Goal: Task Accomplishment & Management: Manage account settings

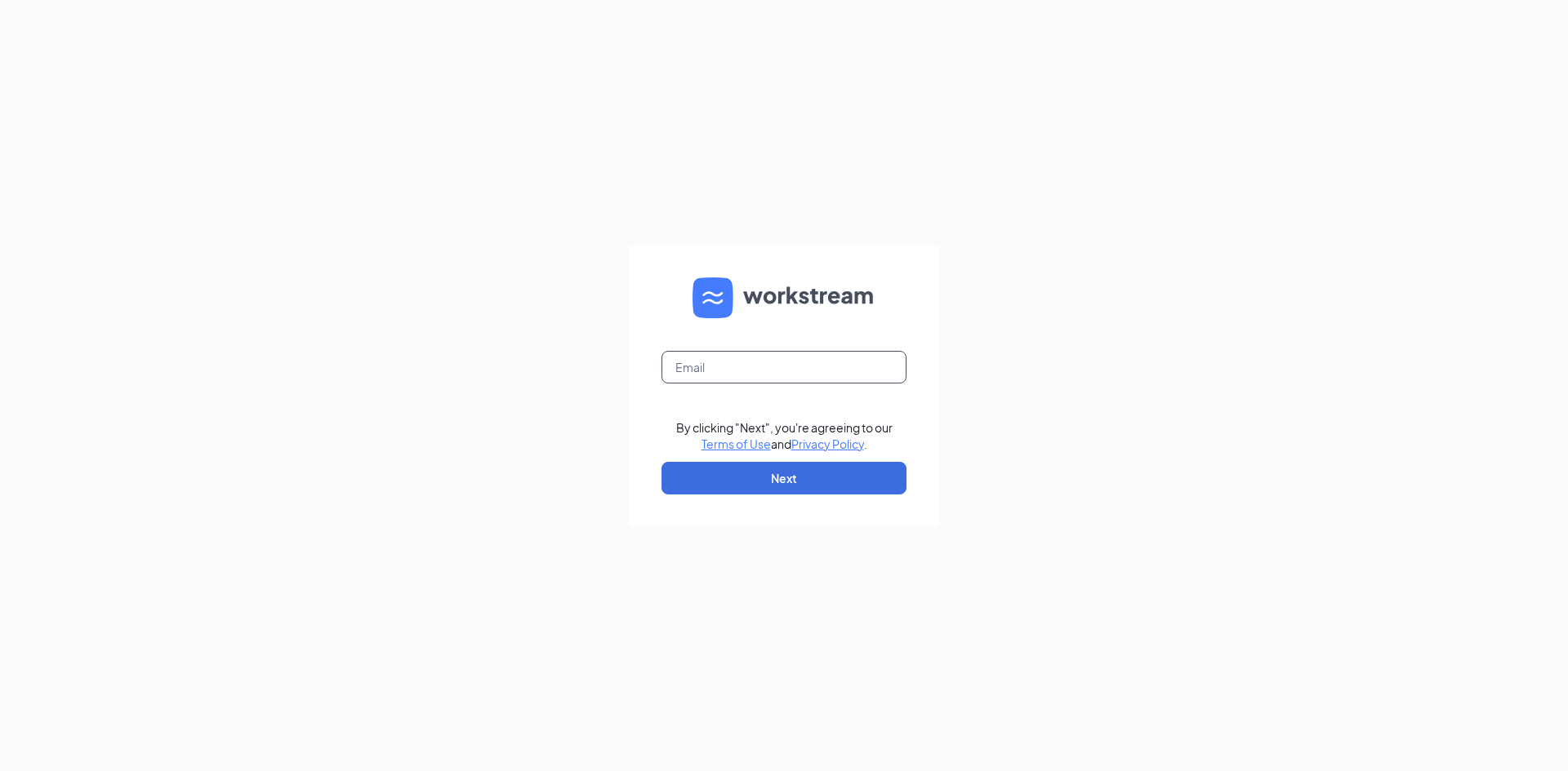
click at [695, 361] on input "text" at bounding box center [784, 367] width 245 height 33
type input "[PERSON_NAME][EMAIL_ADDRESS][PERSON_NAME][DOMAIN_NAME]"
click at [821, 479] on button "Next" at bounding box center [784, 479] width 245 height 33
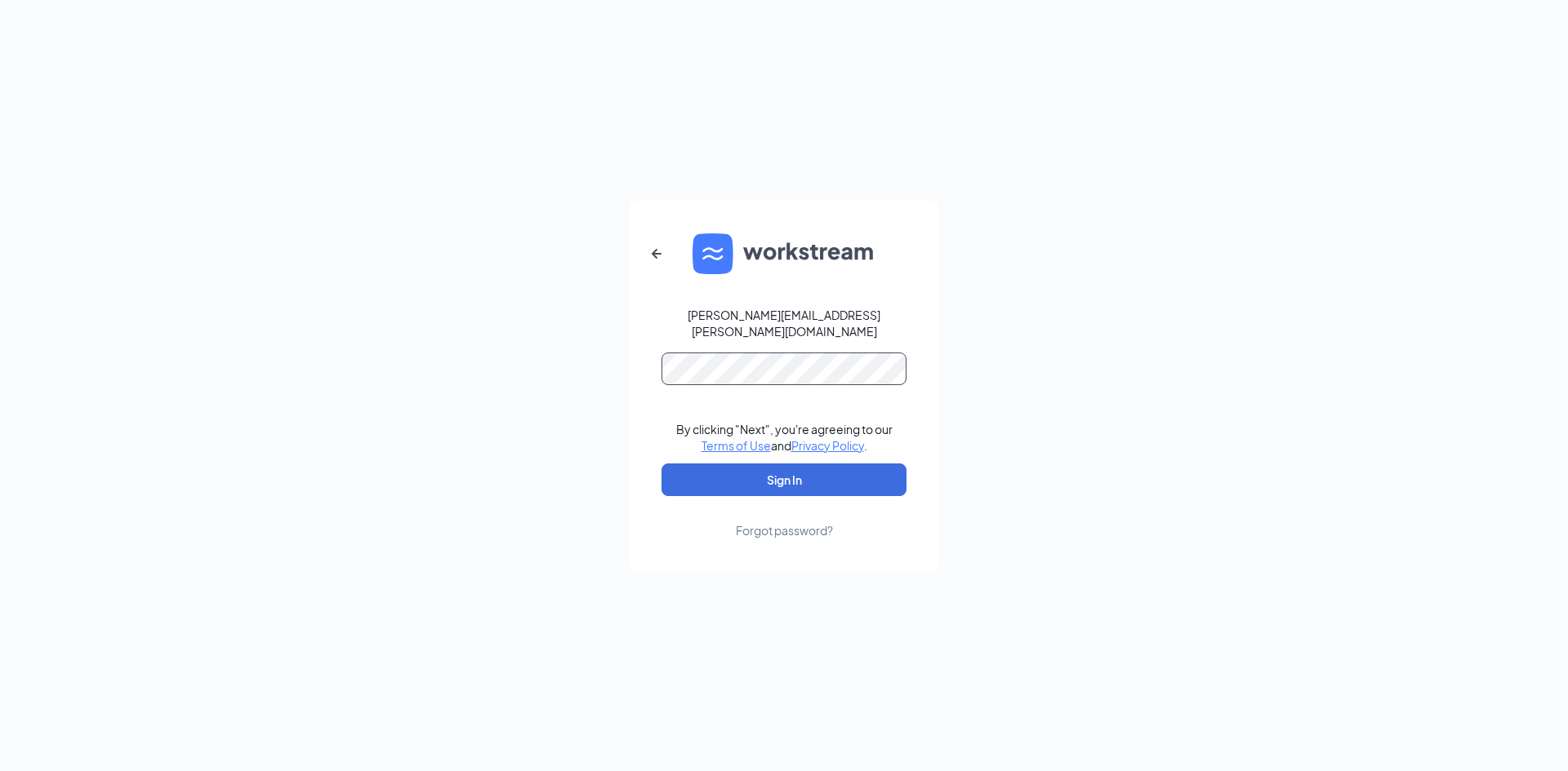
click at [662, 463] on button "Sign In" at bounding box center [784, 480] width 245 height 33
click at [630, 363] on form "[PERSON_NAME][EMAIL_ADDRESS][PERSON_NAME][DOMAIN_NAME] By clicking "Next", you'…" at bounding box center [784, 386] width 311 height 371
click at [662, 463] on button "Sign In" at bounding box center [784, 480] width 245 height 33
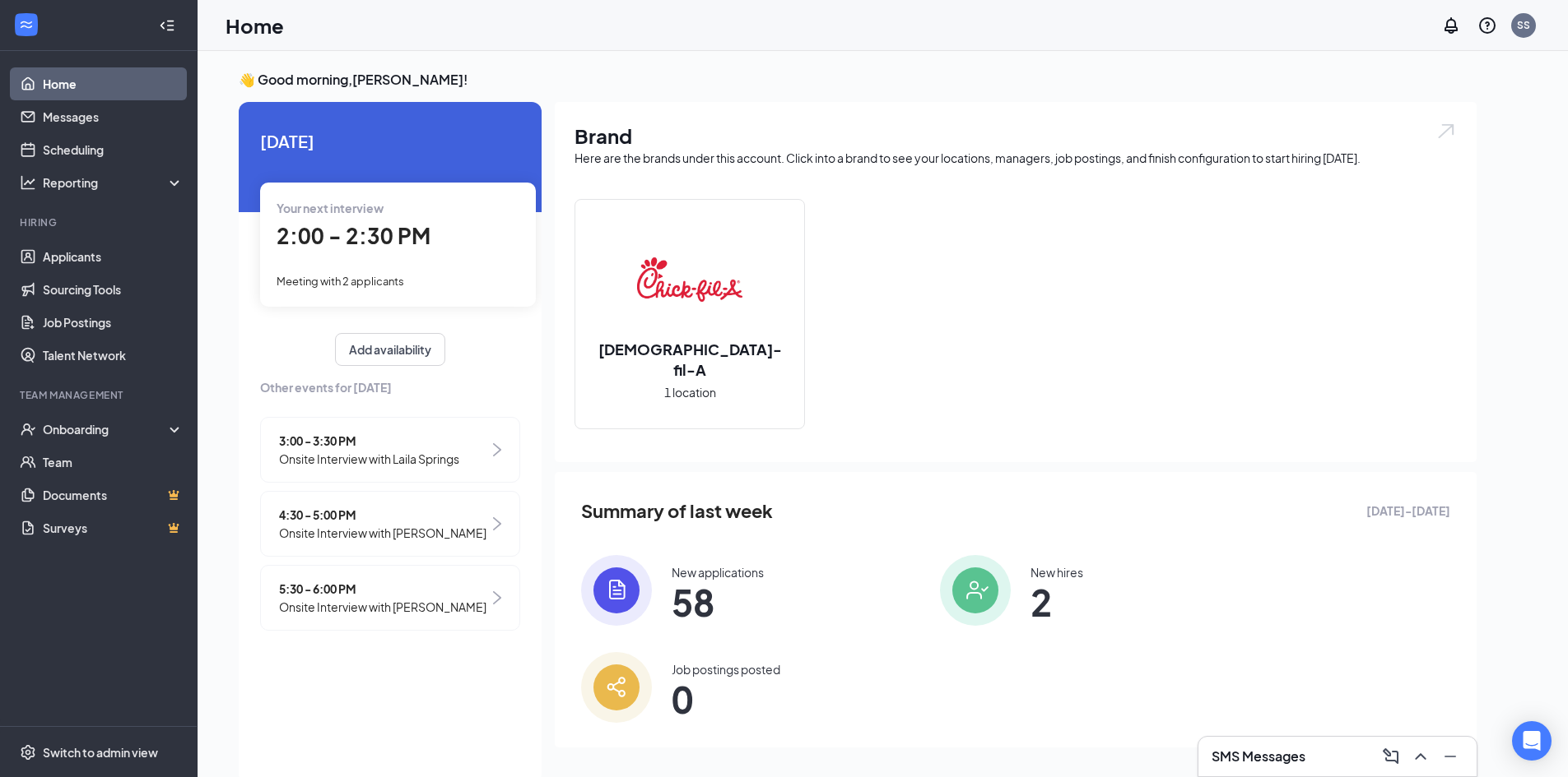
click at [395, 252] on div "Your next interview 2:00 - 2:30 PM Meeting with 2 applicants" at bounding box center [397, 244] width 275 height 123
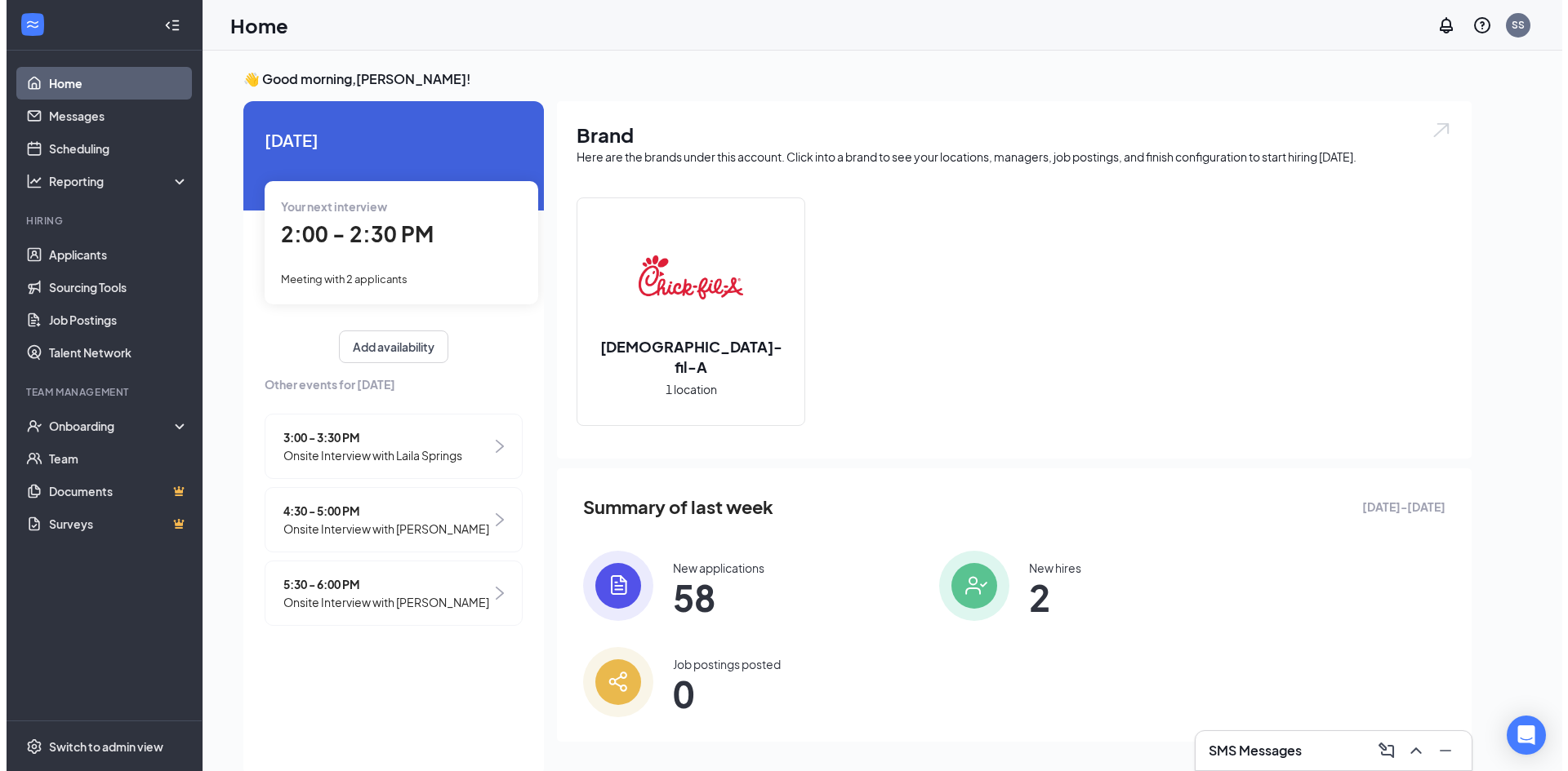
scroll to position [7, 0]
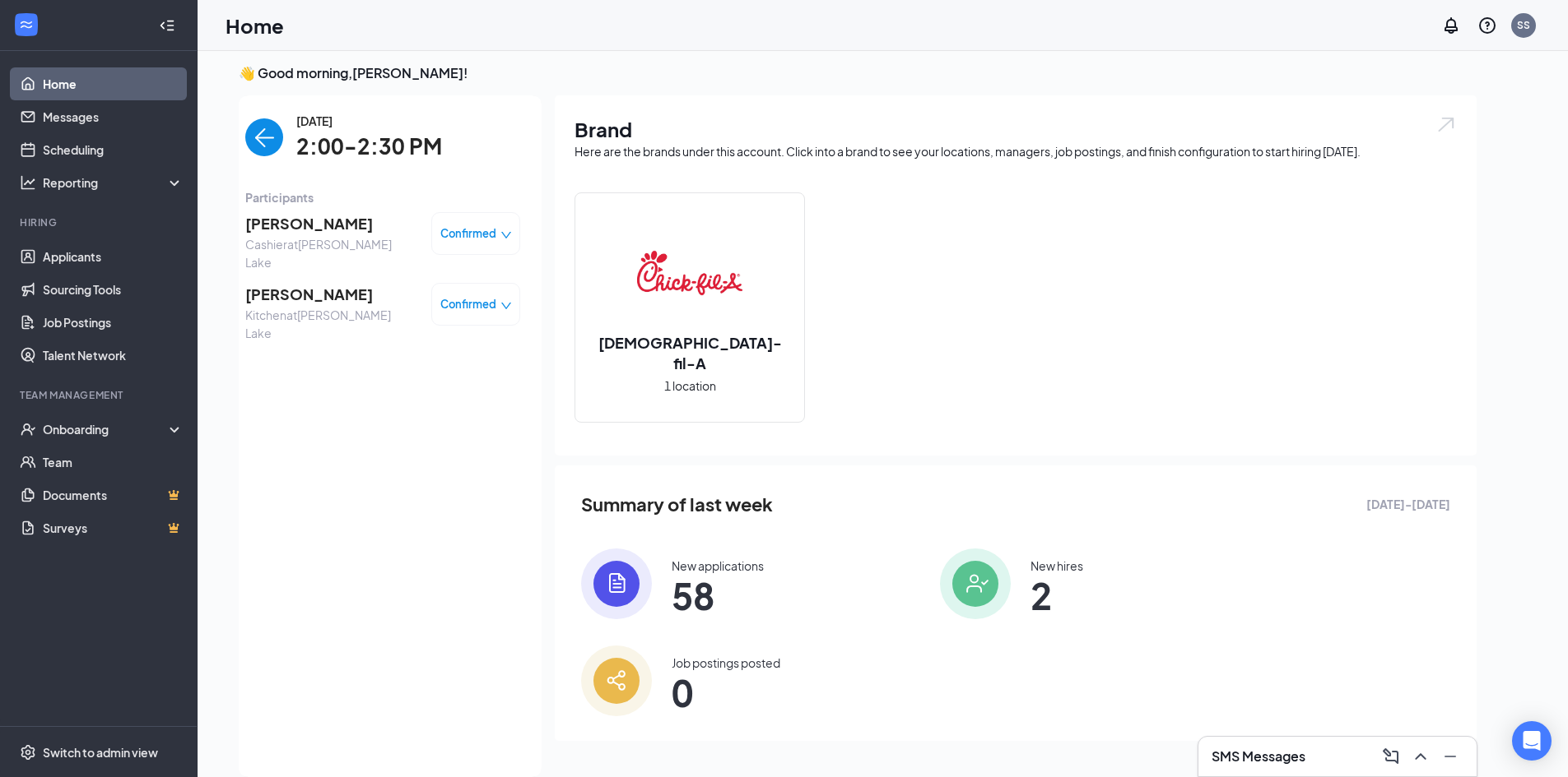
click at [350, 222] on span "[PERSON_NAME]" at bounding box center [331, 224] width 172 height 23
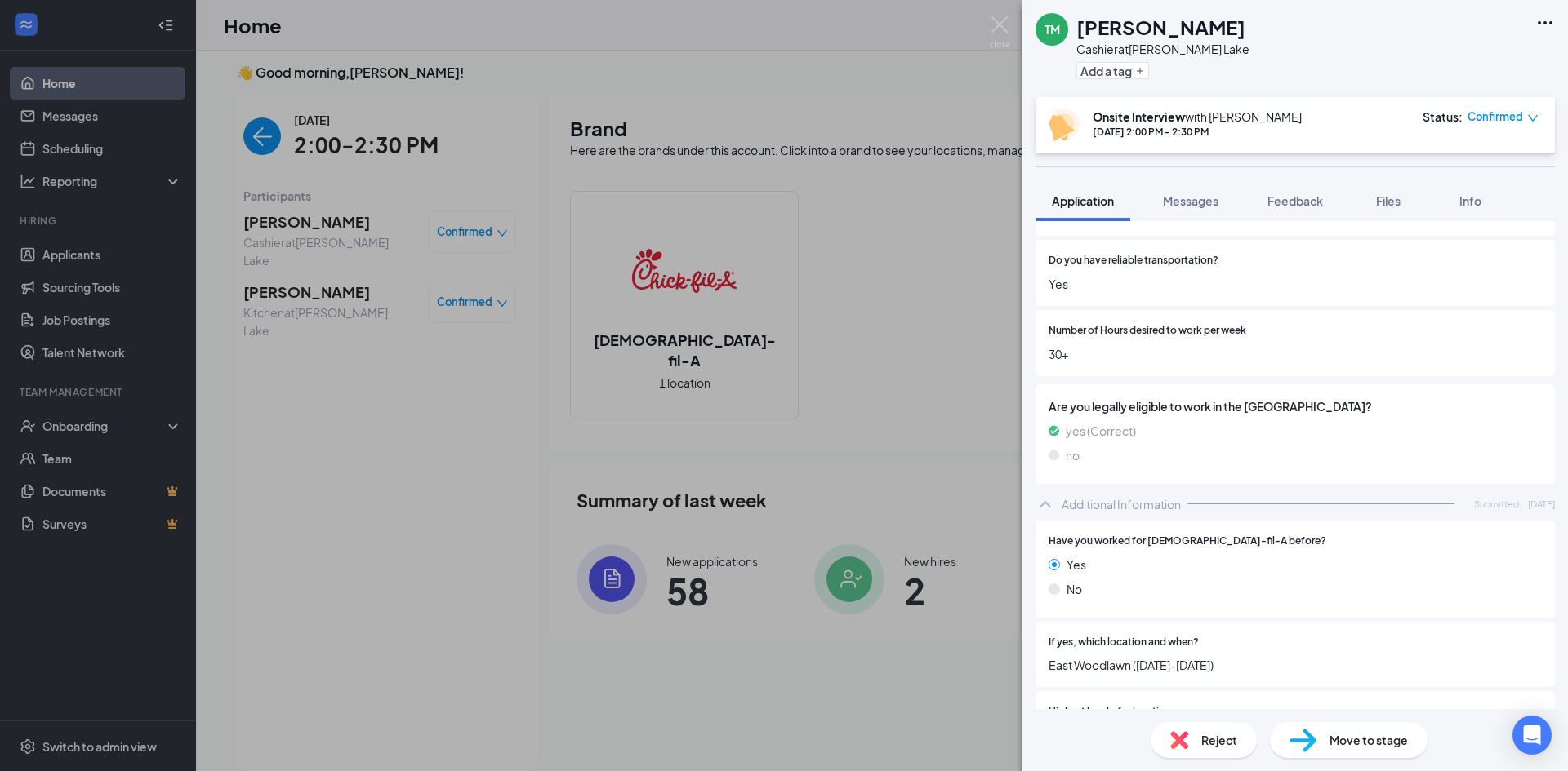
scroll to position [294, 0]
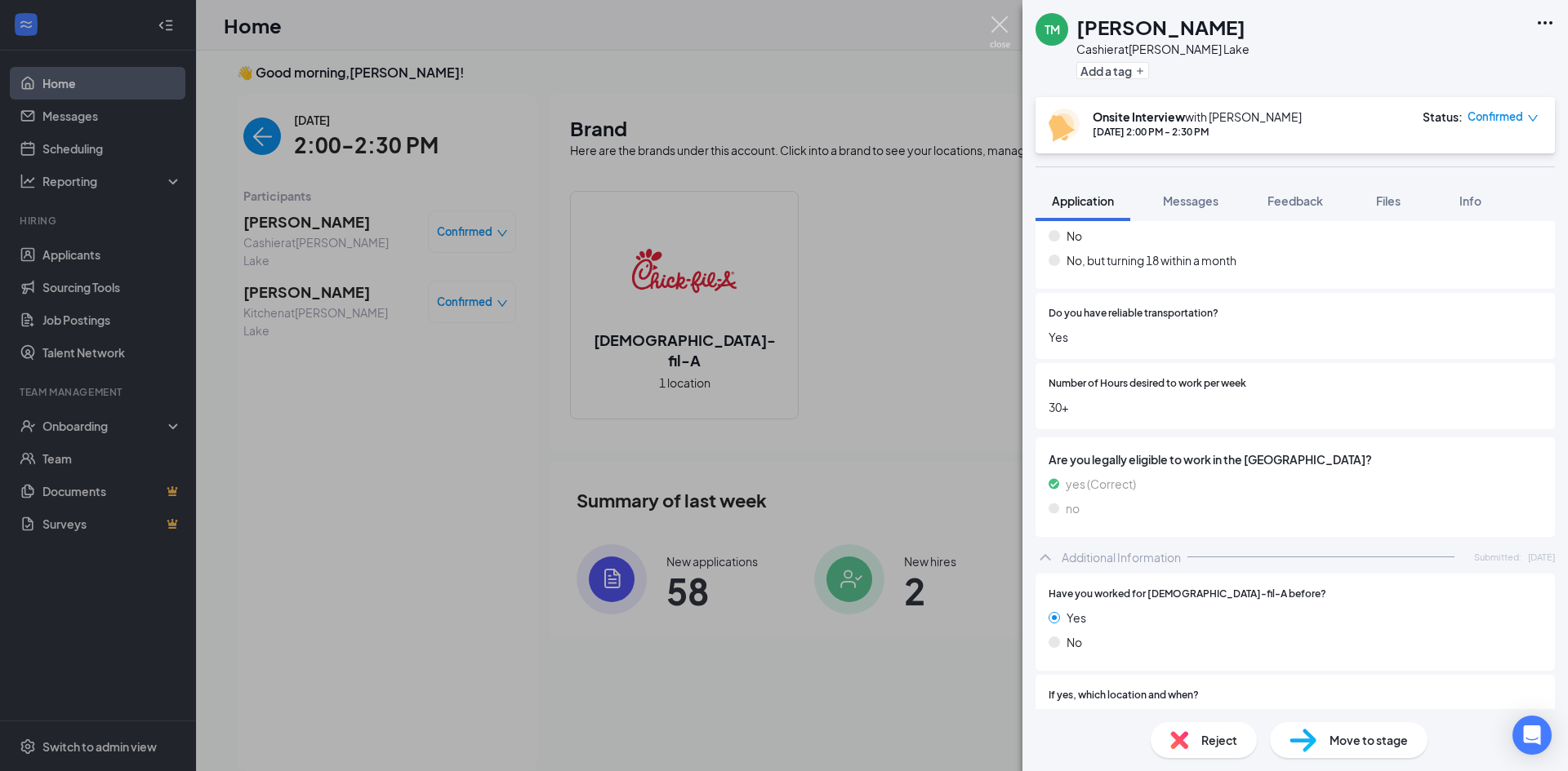
click at [999, 23] on img at bounding box center [999, 32] width 20 height 32
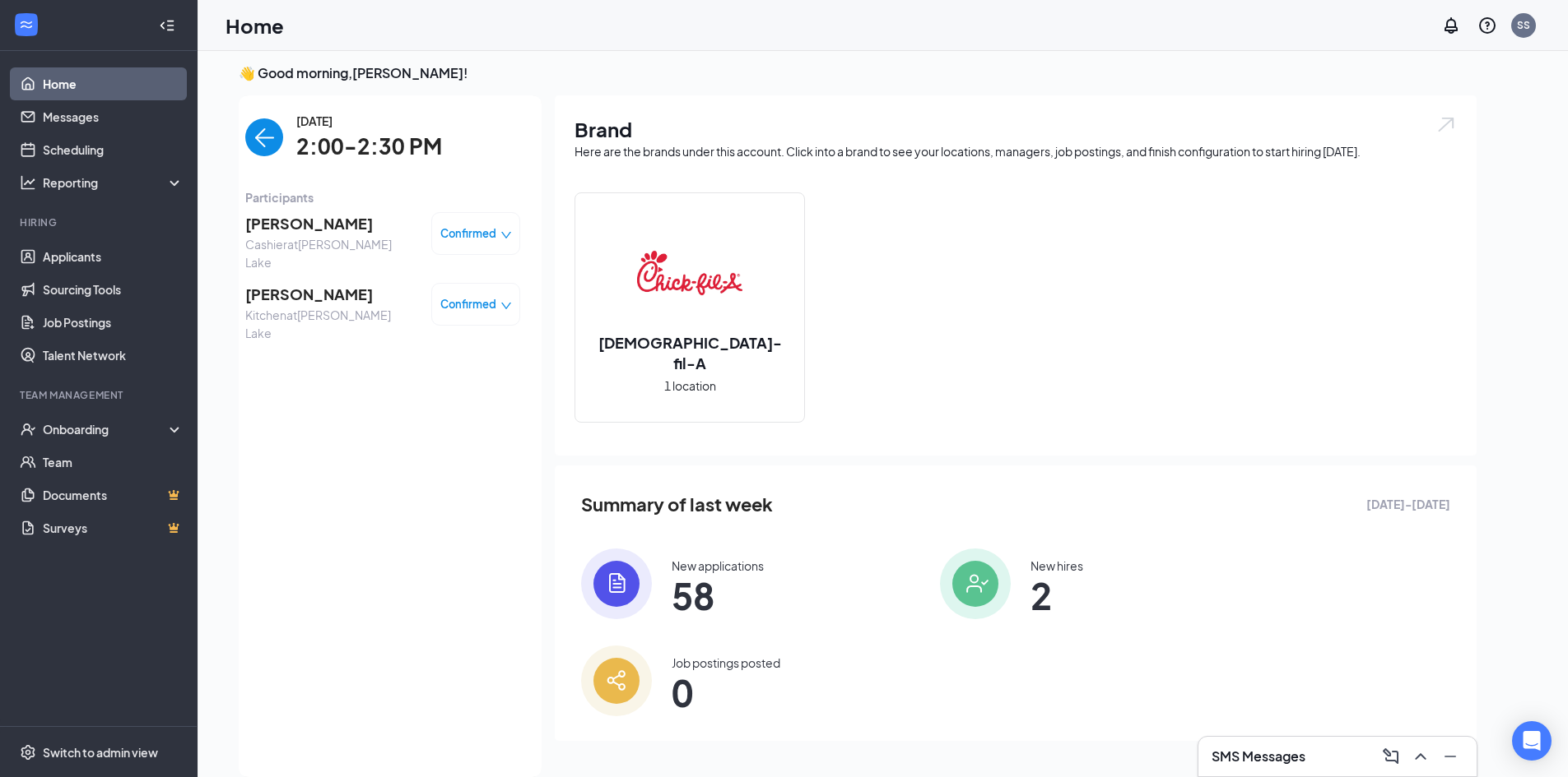
click at [317, 283] on span "[PERSON_NAME]" at bounding box center [331, 295] width 172 height 23
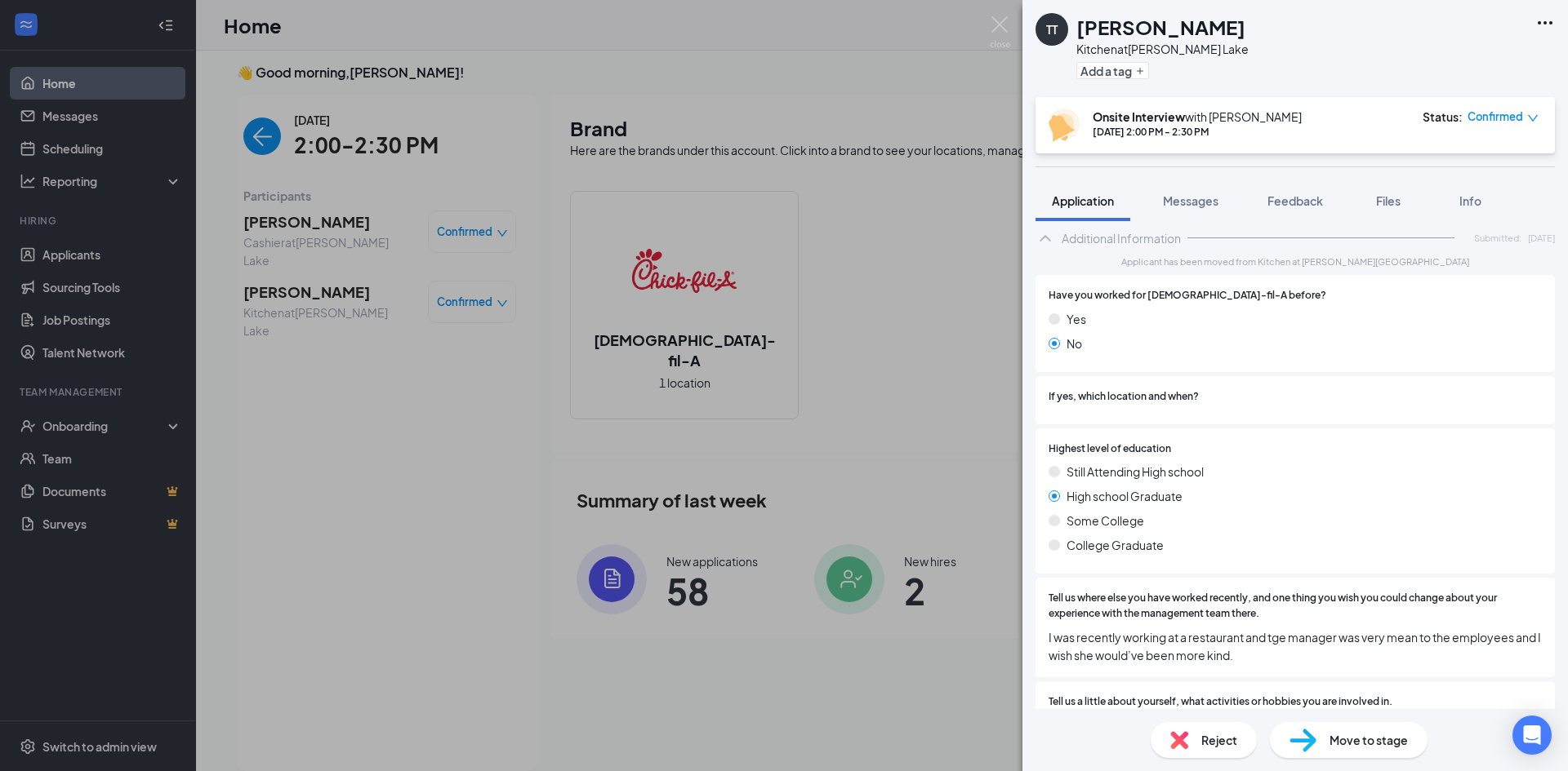
scroll to position [653, 0]
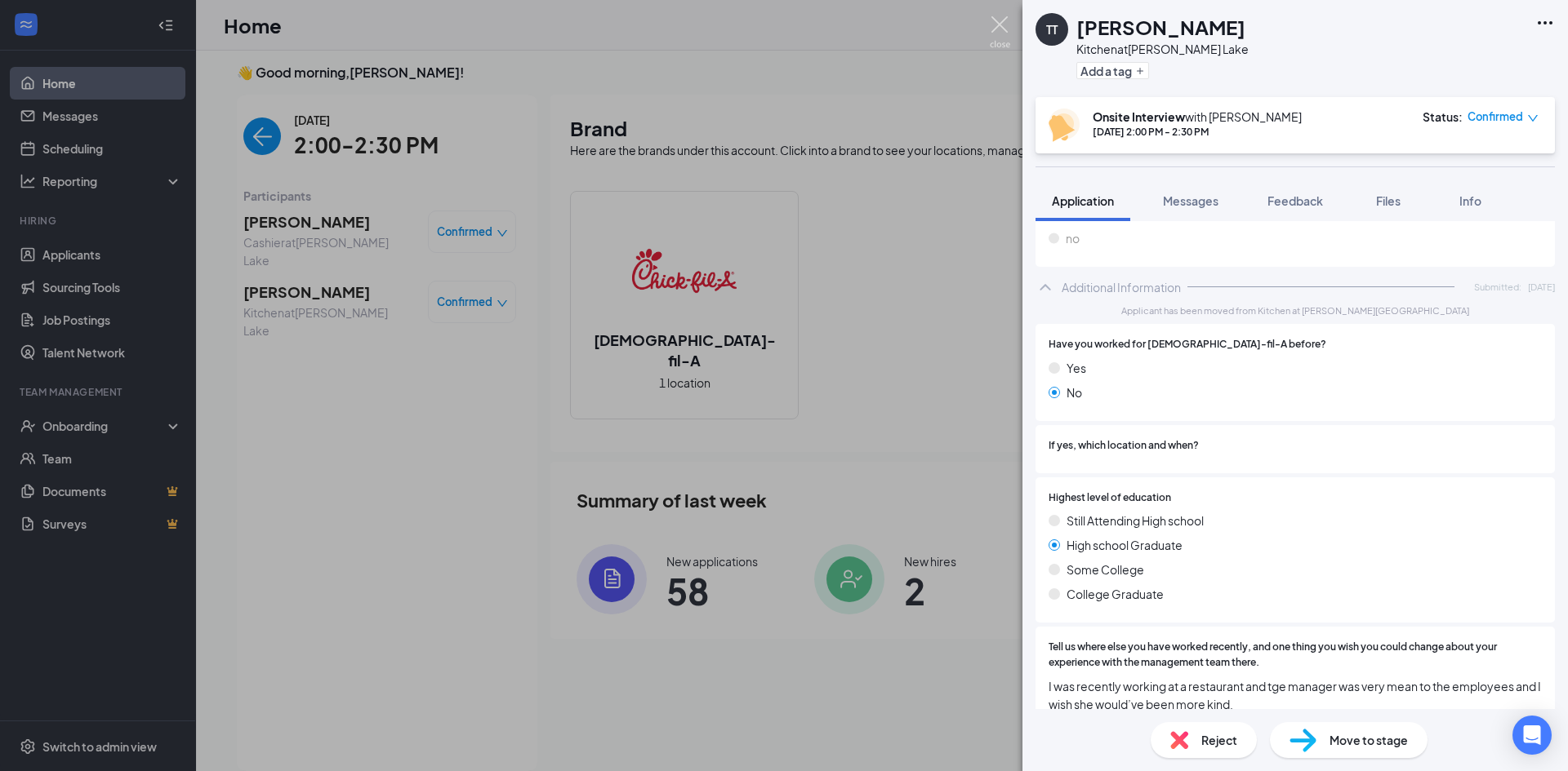
click at [998, 22] on img at bounding box center [999, 32] width 20 height 32
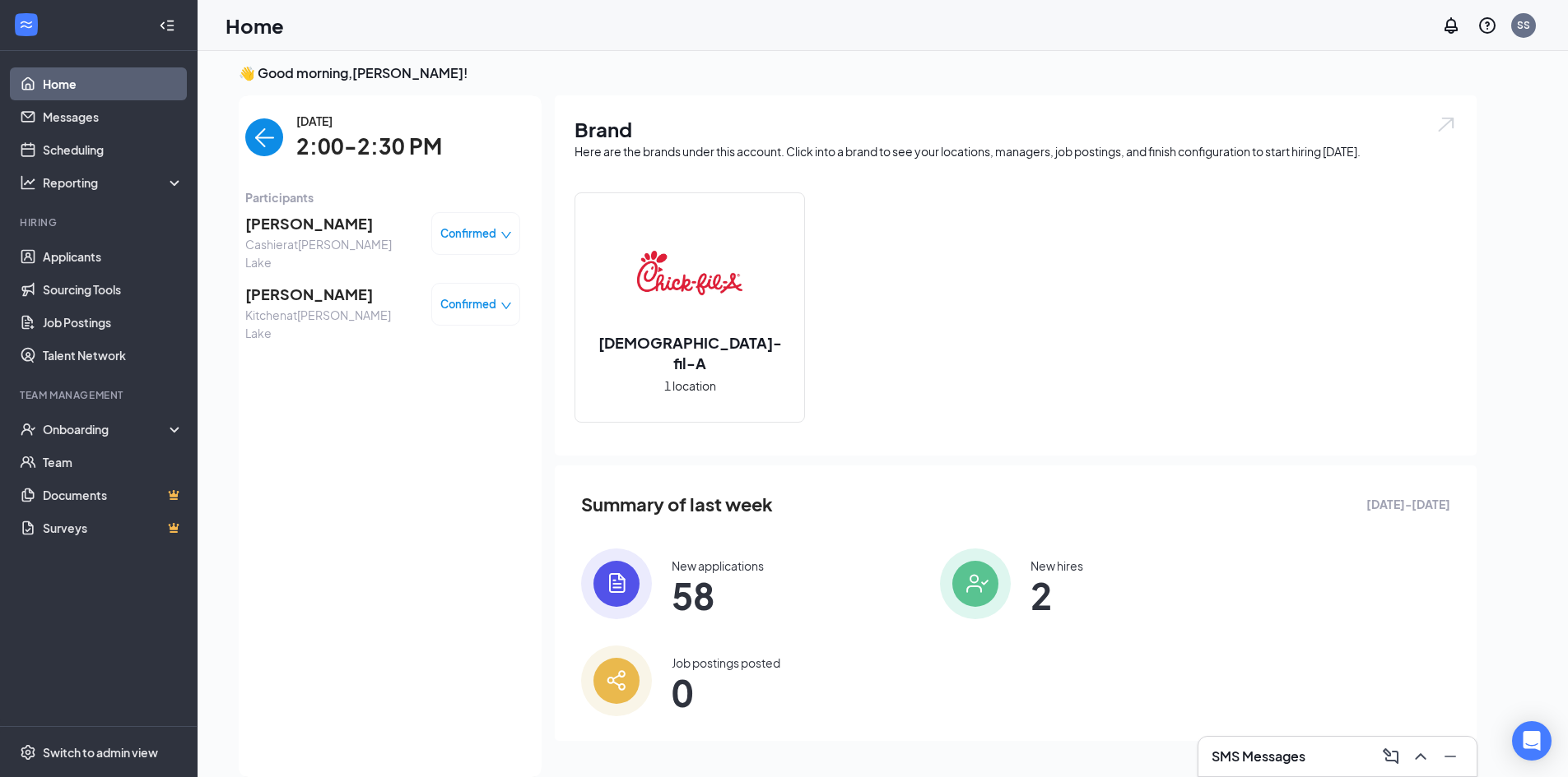
click at [263, 138] on img "back-button" at bounding box center [264, 137] width 38 height 38
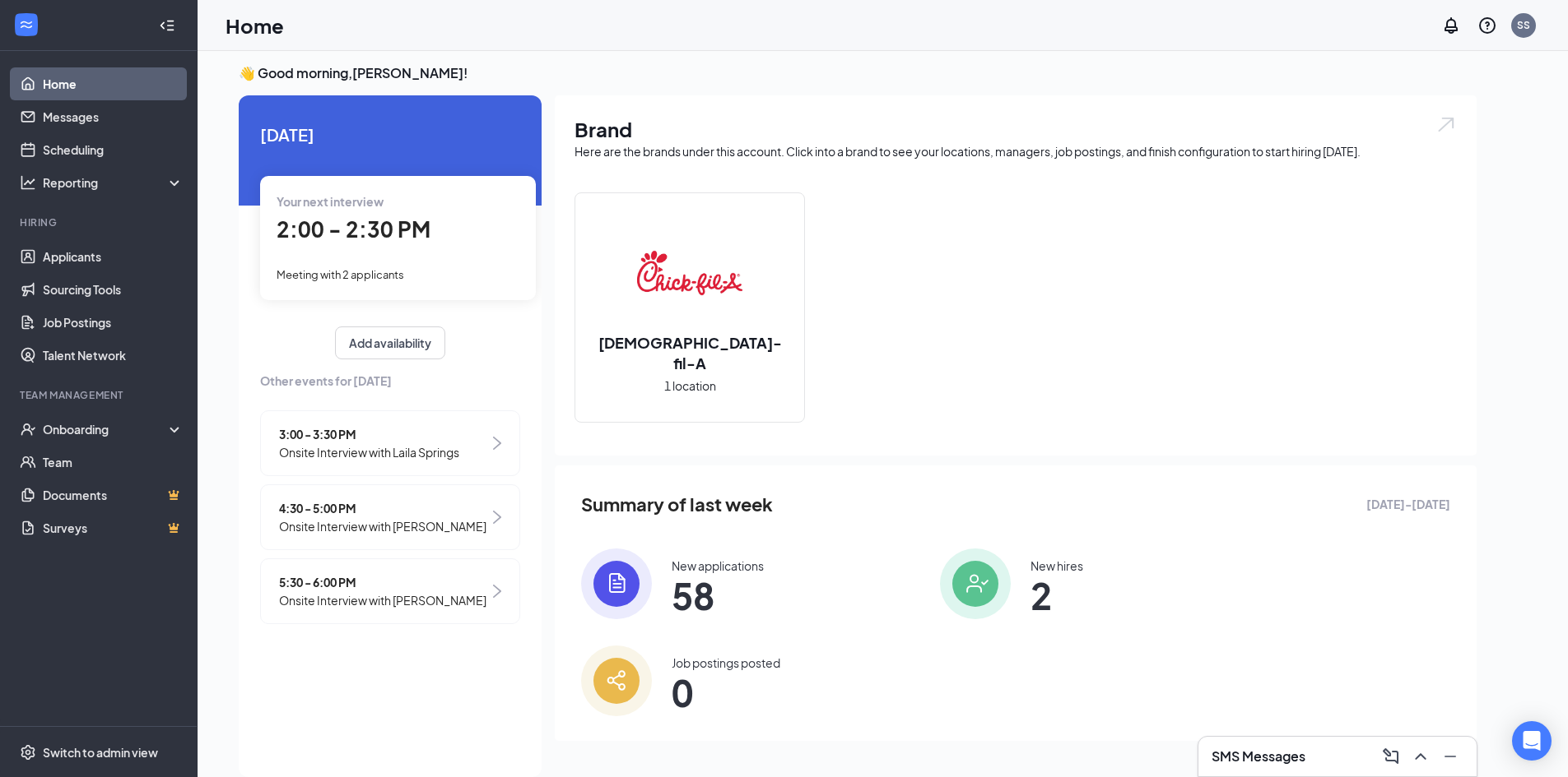
click at [384, 448] on span "Onsite Interview with Laila Springs" at bounding box center [369, 452] width 180 height 18
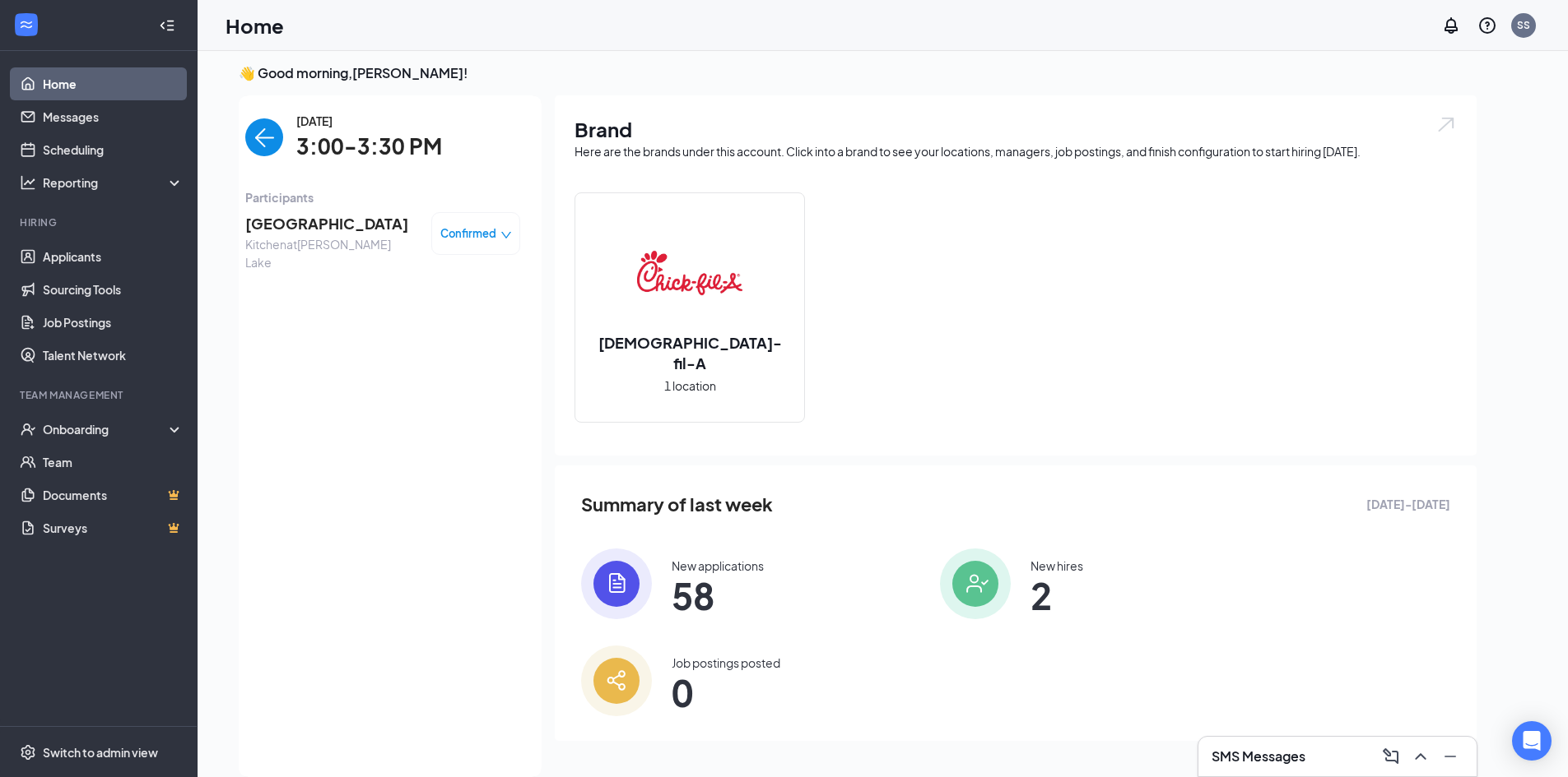
click at [302, 227] on span "[GEOGRAPHIC_DATA]" at bounding box center [331, 224] width 172 height 23
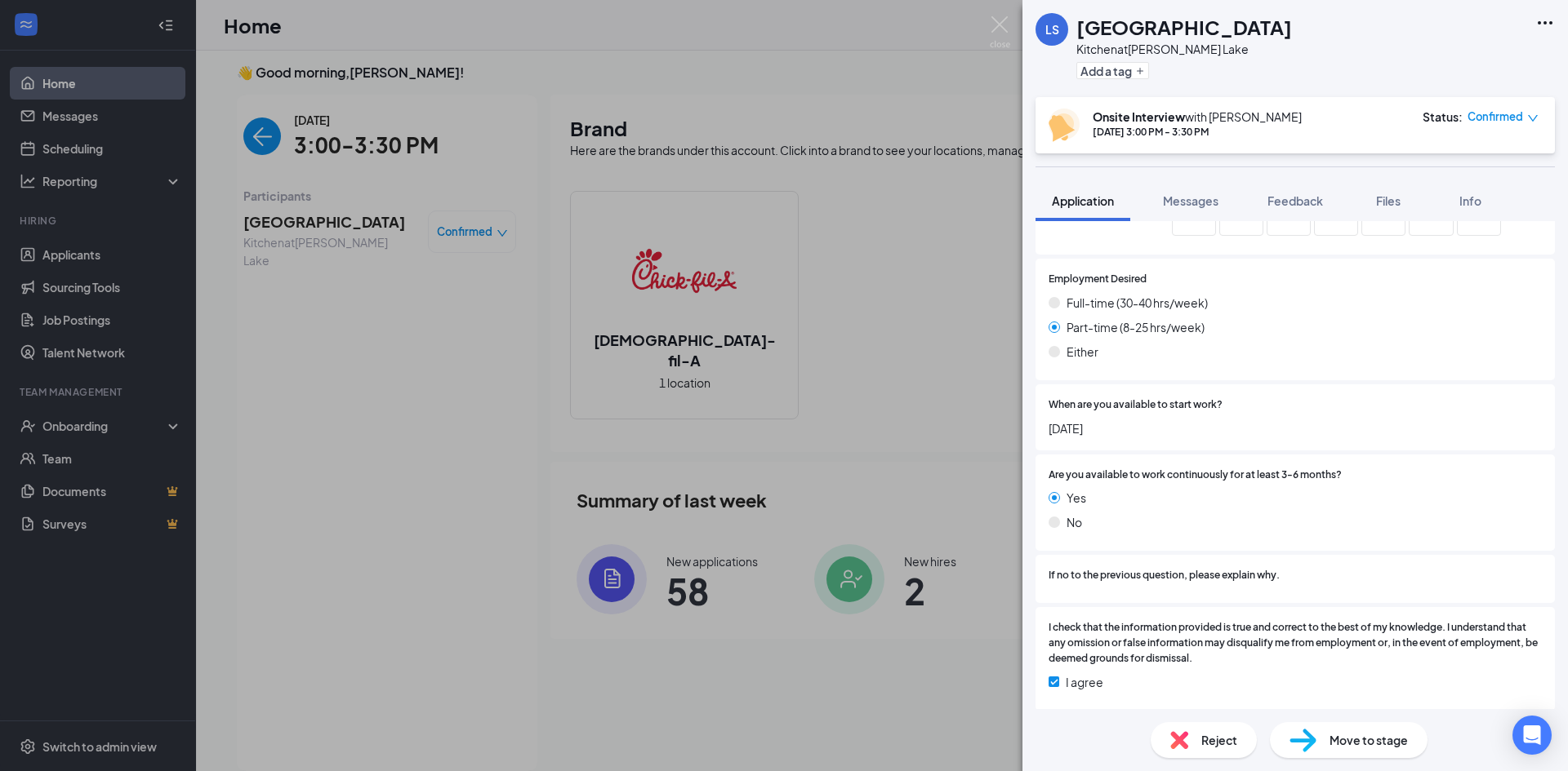
scroll to position [1394, 0]
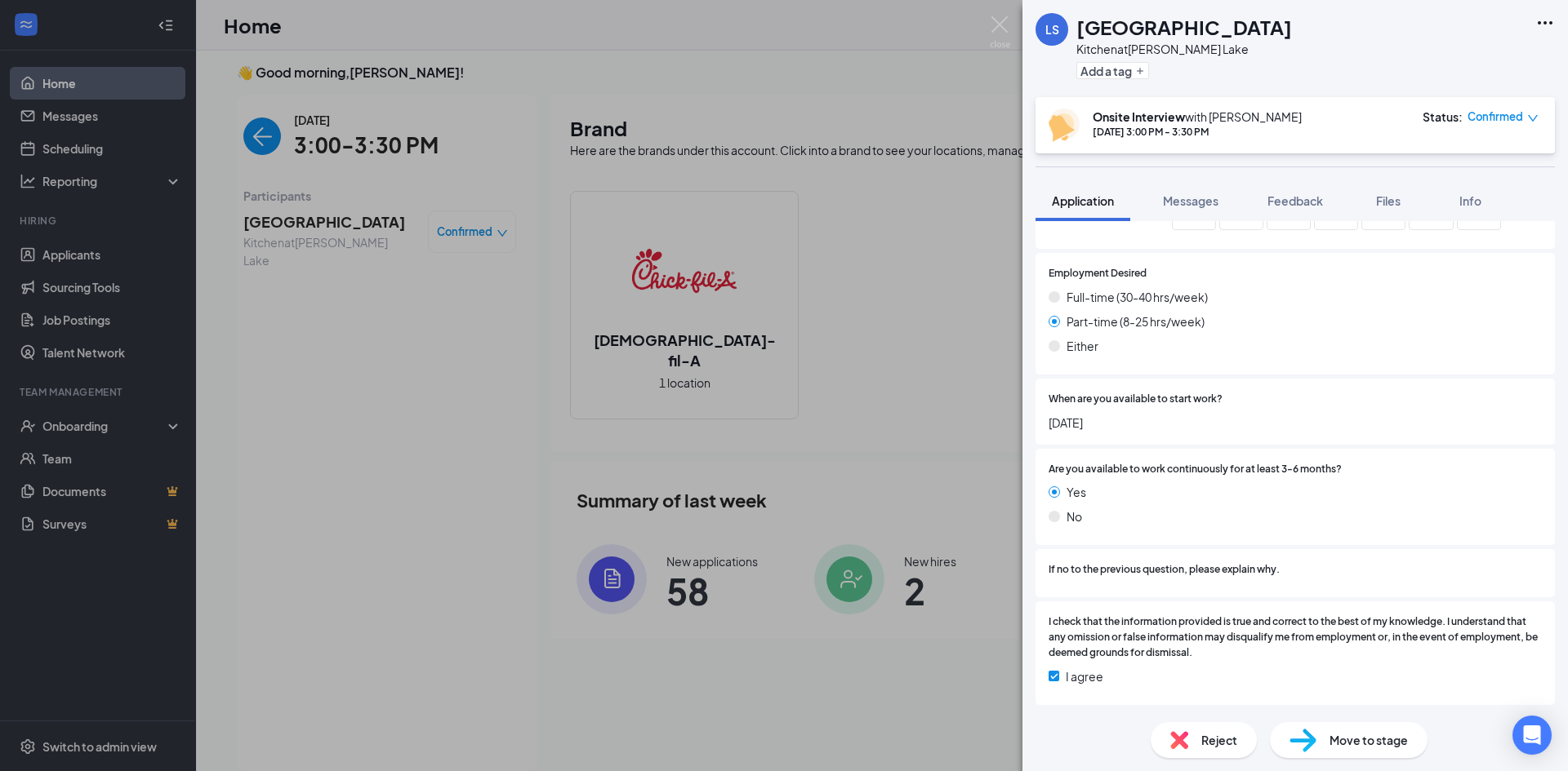
click at [1222, 744] on span "Reject" at bounding box center [1219, 740] width 36 height 18
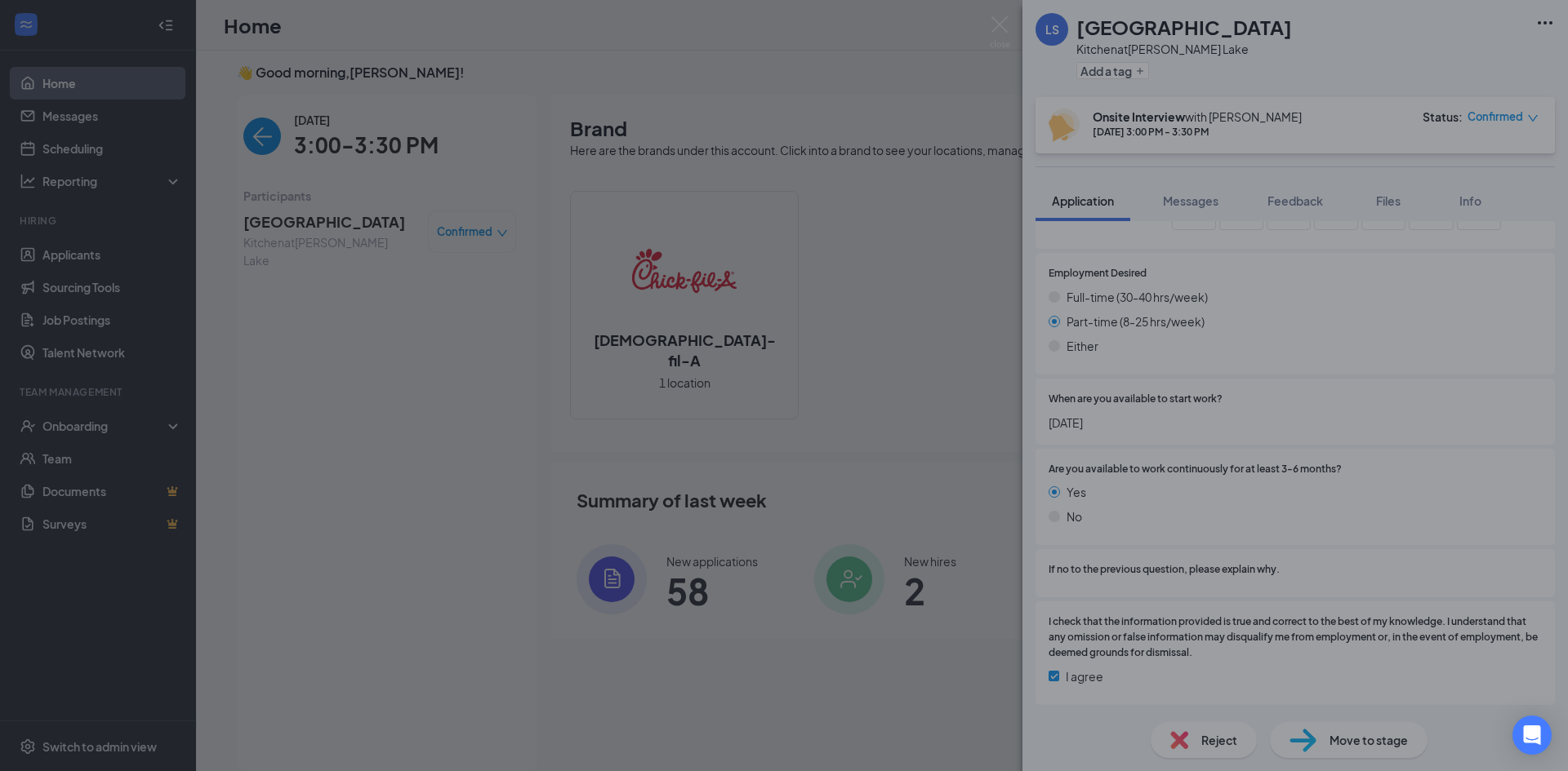
scroll to position [1387, 0]
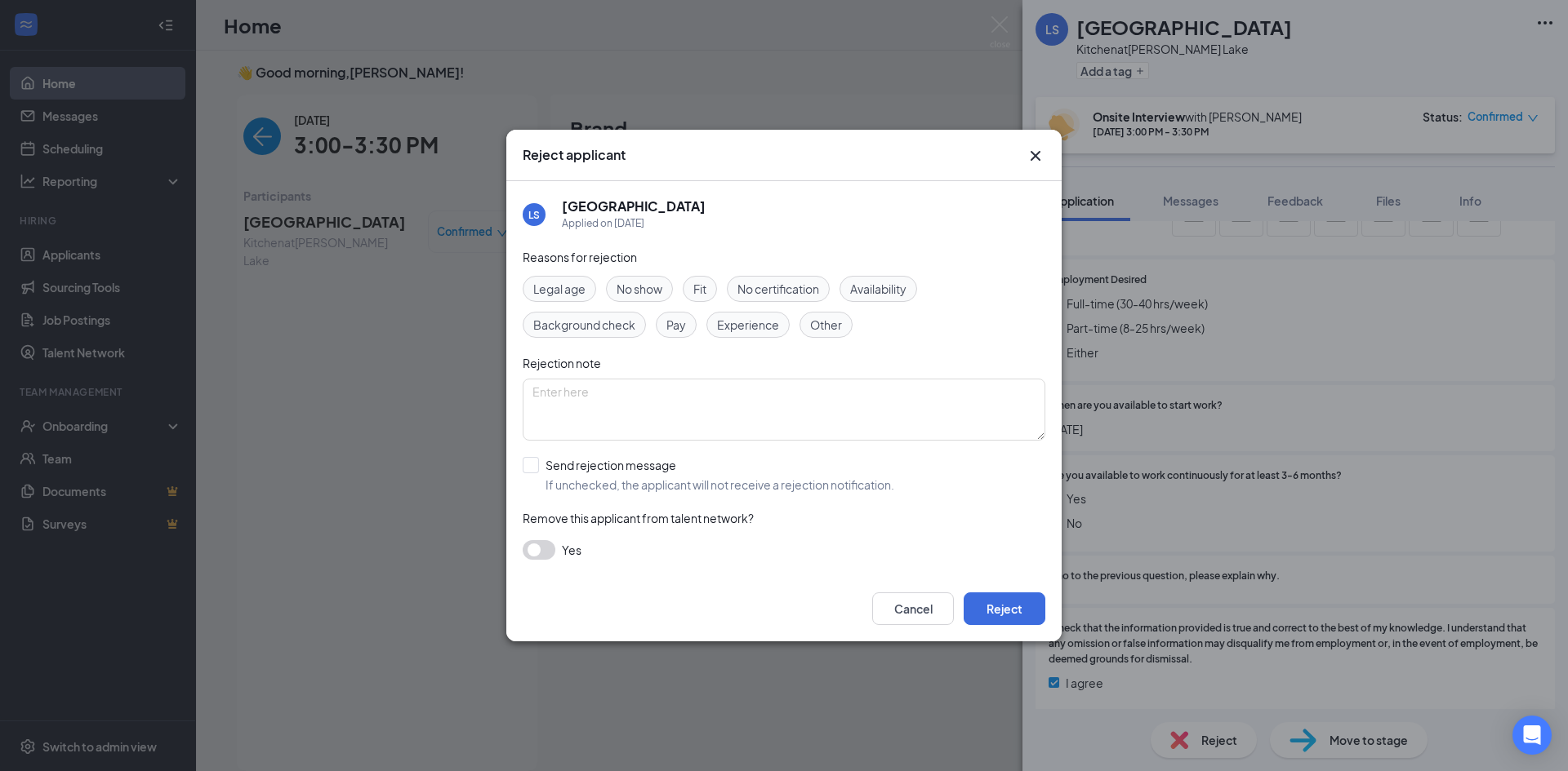
click at [866, 294] on span "Availability" at bounding box center [878, 288] width 57 height 18
click at [534, 465] on input "Send rejection message If unchecked, the applicant will not receive a rejection…" at bounding box center [708, 475] width 371 height 36
checkbox input "true"
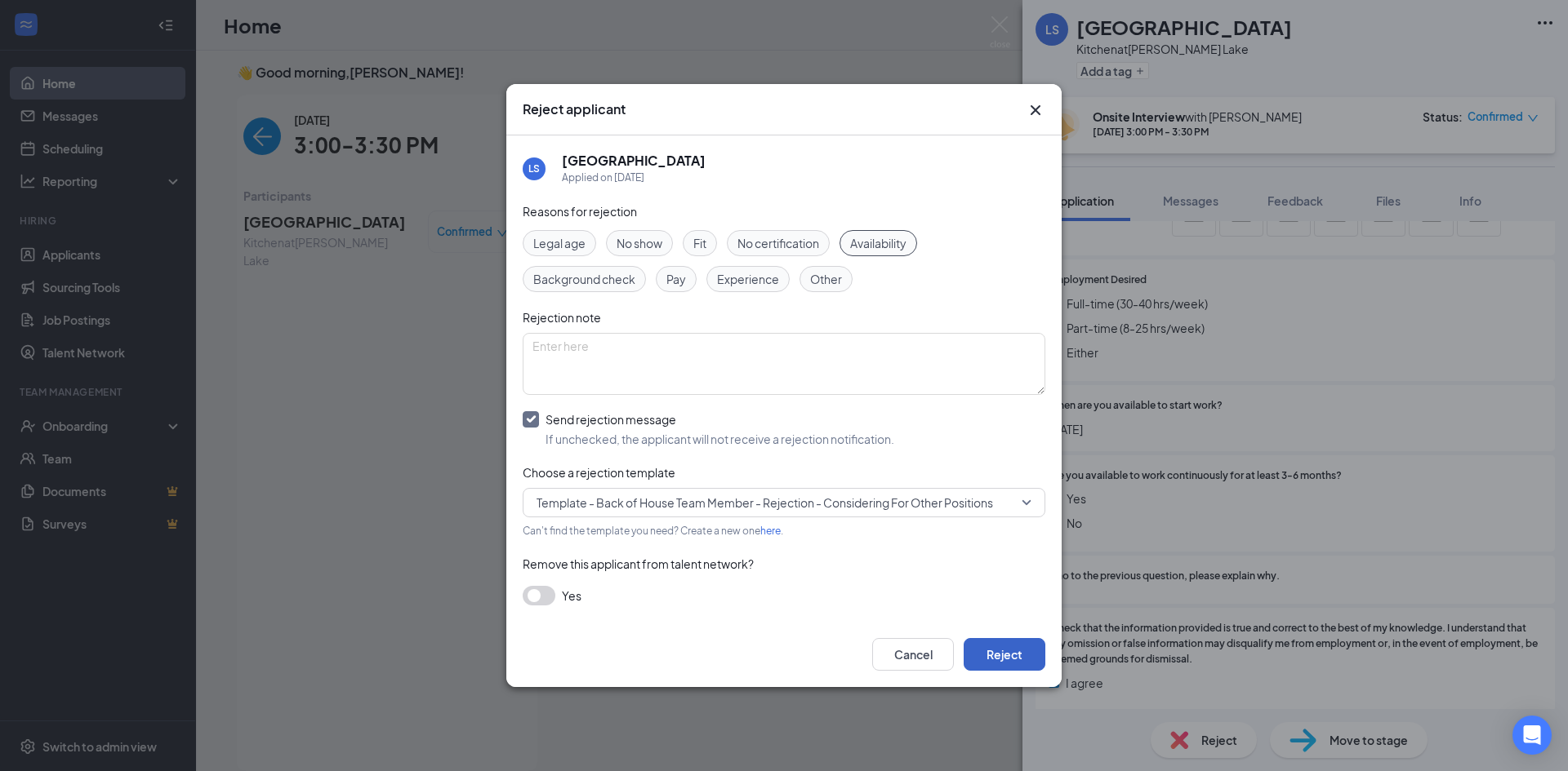
click at [999, 651] on button "Reject" at bounding box center [1004, 655] width 82 height 33
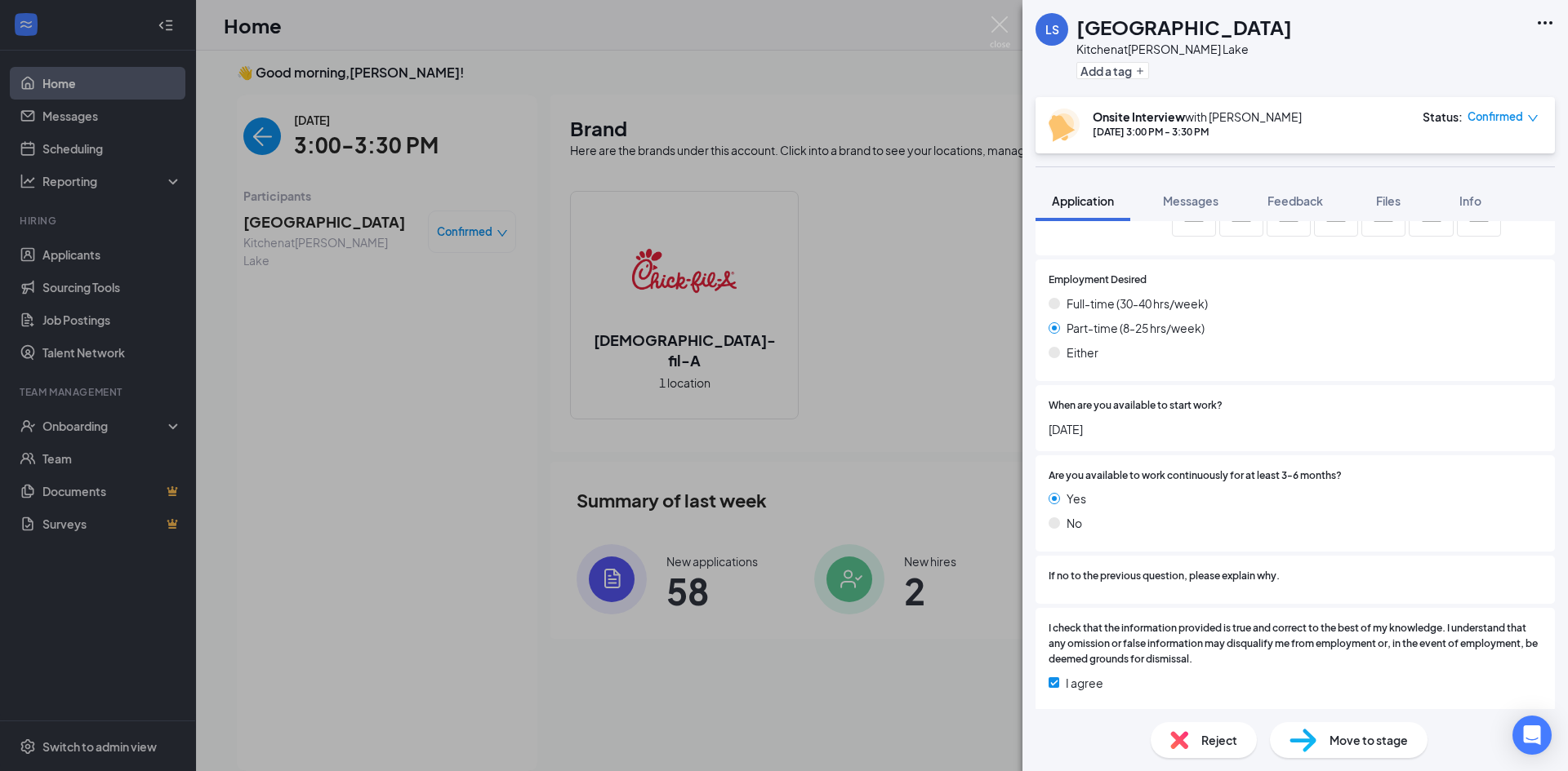
click at [271, 137] on div "LS [GEOGRAPHIC_DATA] Kitchen at [PERSON_NAME][GEOGRAPHIC_DATA] Add a tag Onsite…" at bounding box center [784, 386] width 1568 height 771
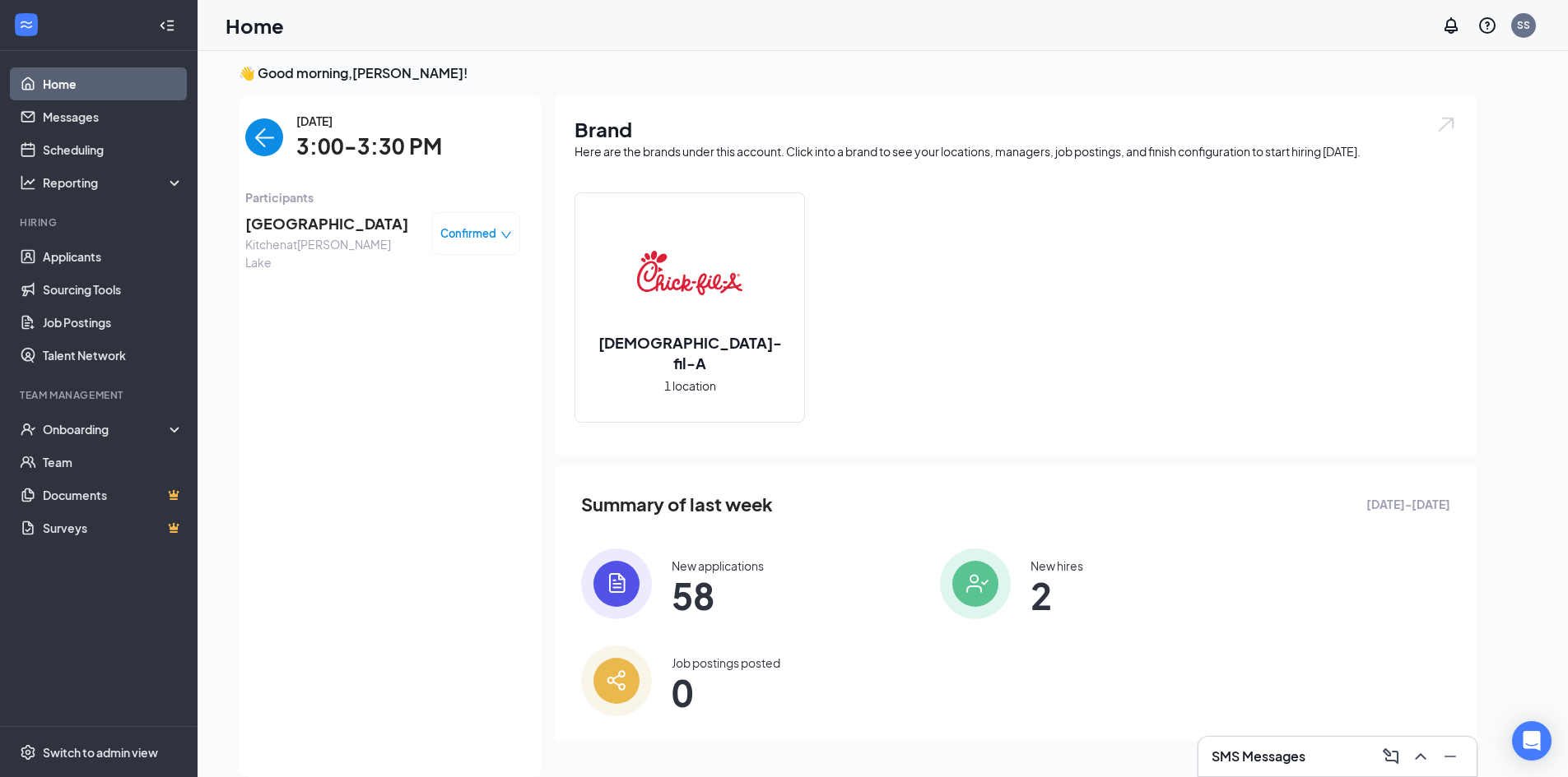
click at [263, 140] on img "back-button" at bounding box center [264, 137] width 38 height 38
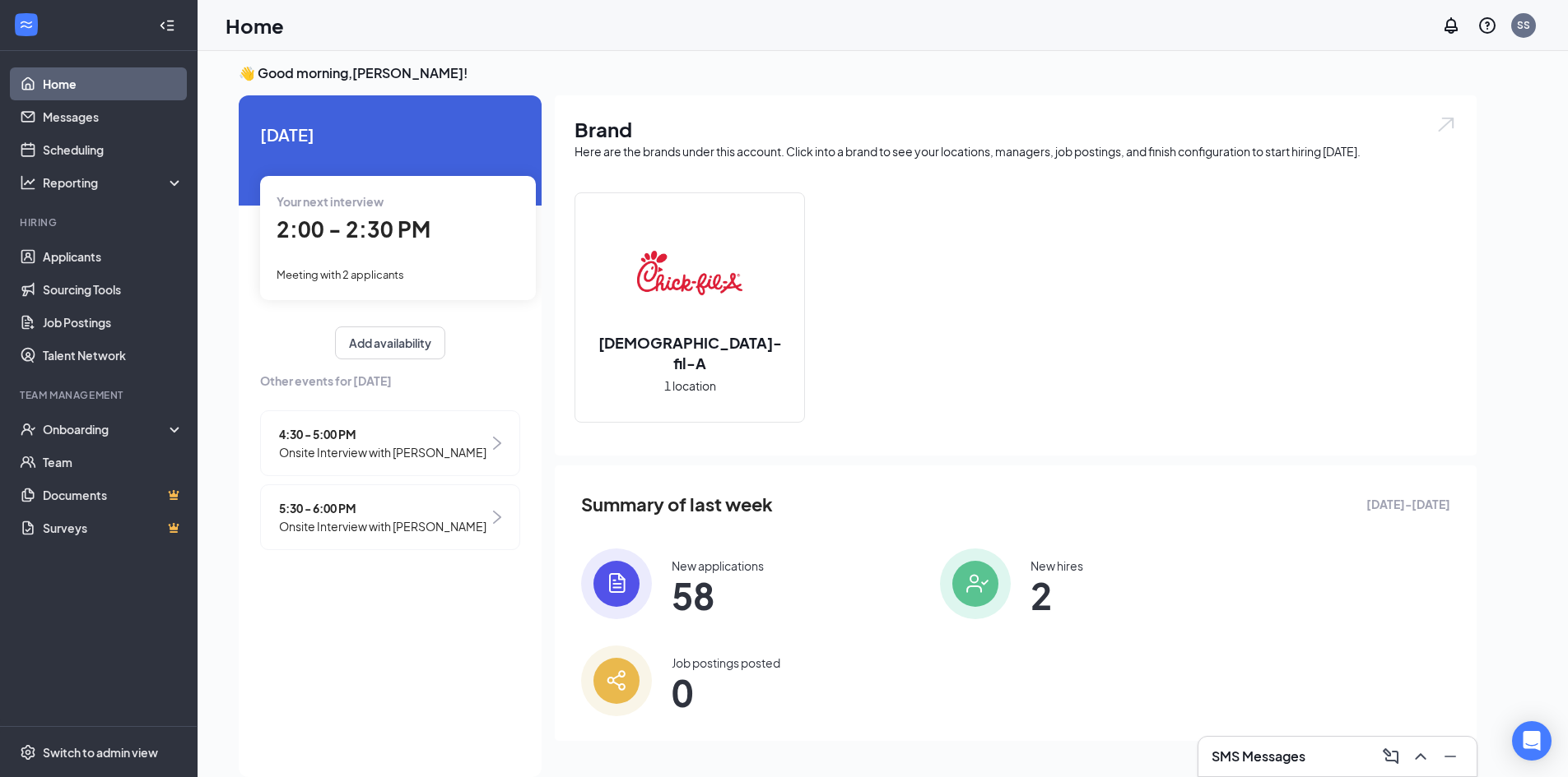
click at [424, 444] on span "Onsite Interview with [PERSON_NAME]" at bounding box center [383, 452] width 207 height 18
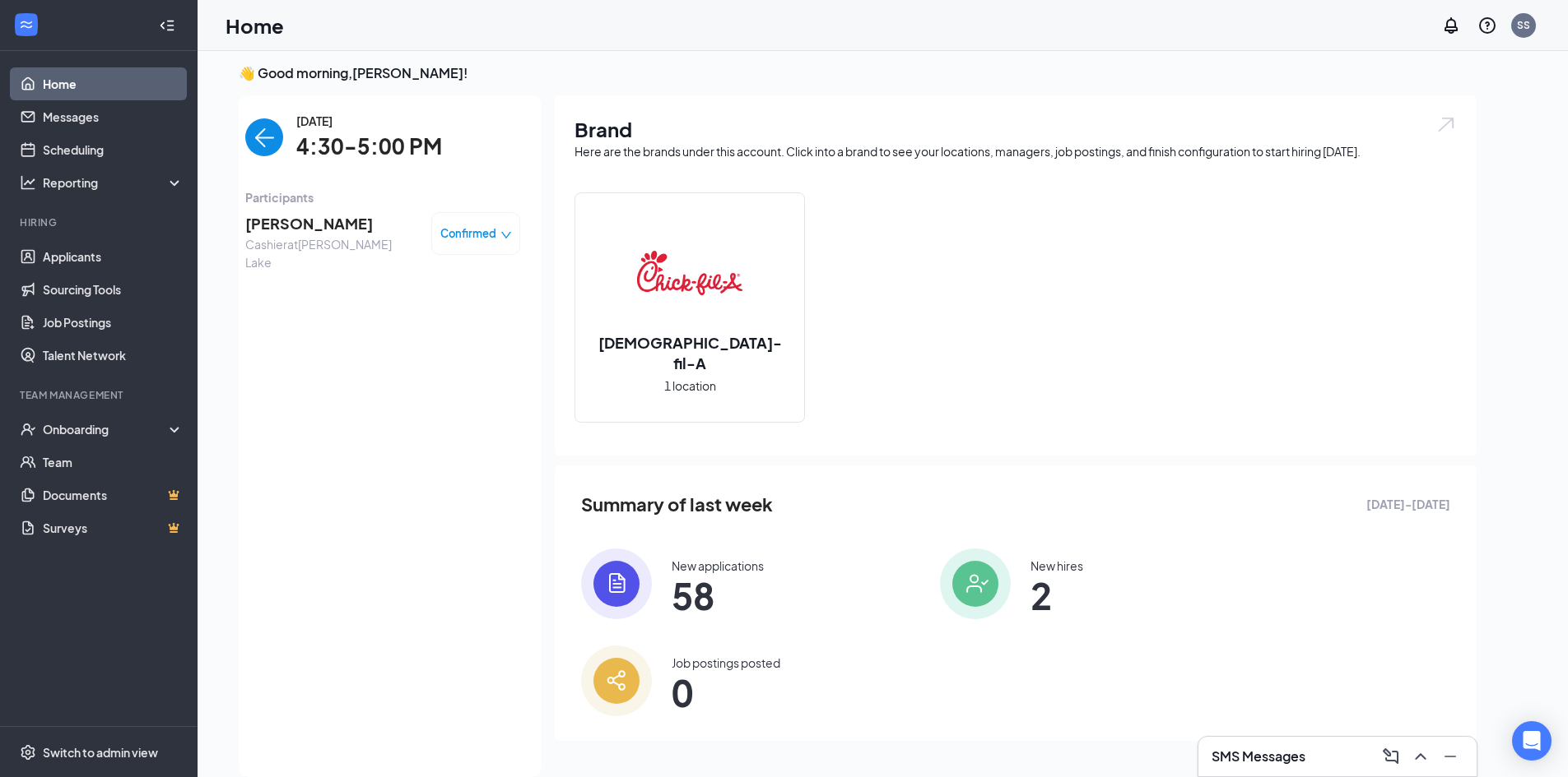
click at [283, 219] on span "[PERSON_NAME]" at bounding box center [331, 224] width 172 height 23
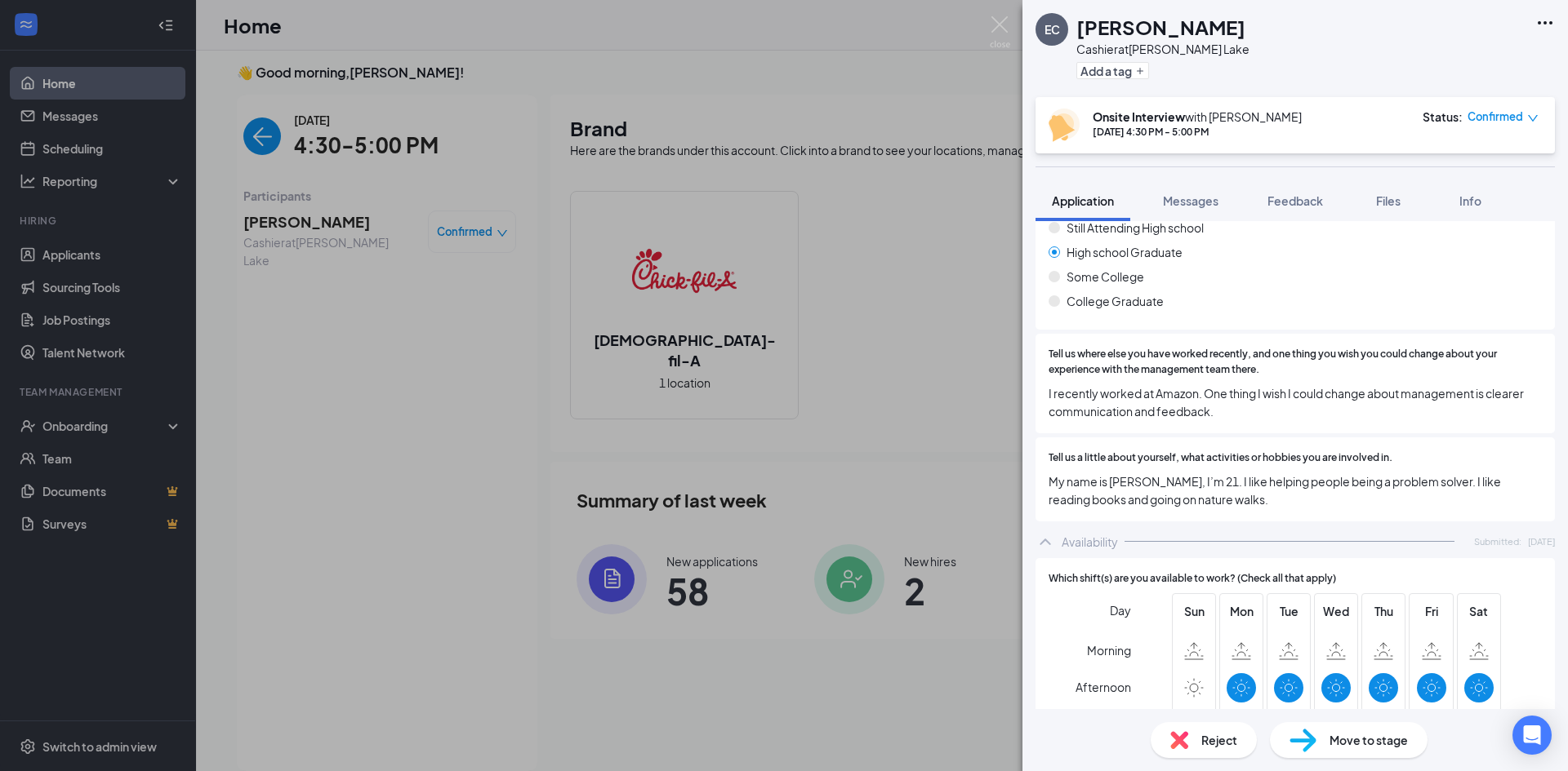
scroll to position [865, 0]
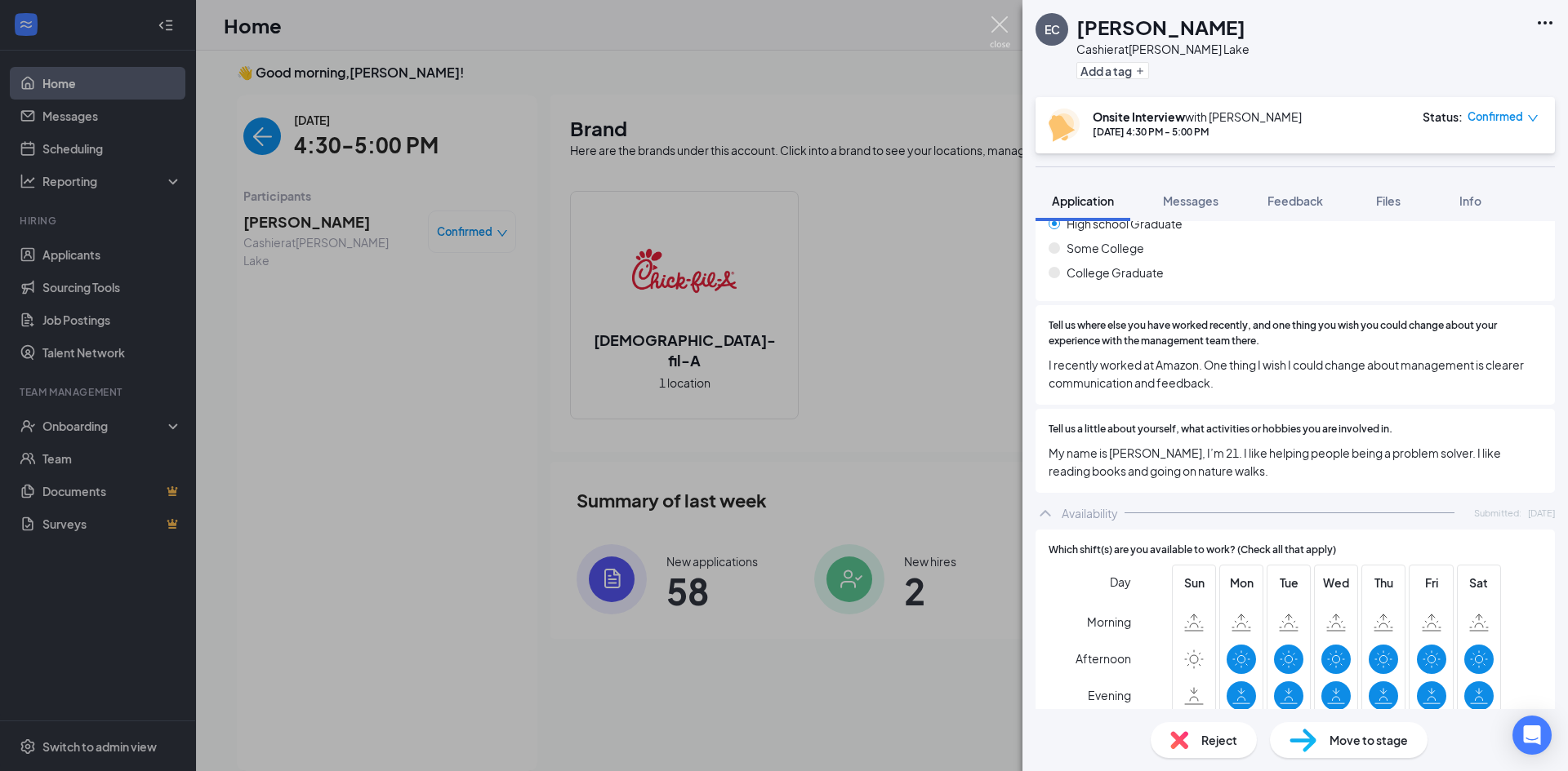
click at [1003, 22] on img at bounding box center [999, 32] width 20 height 32
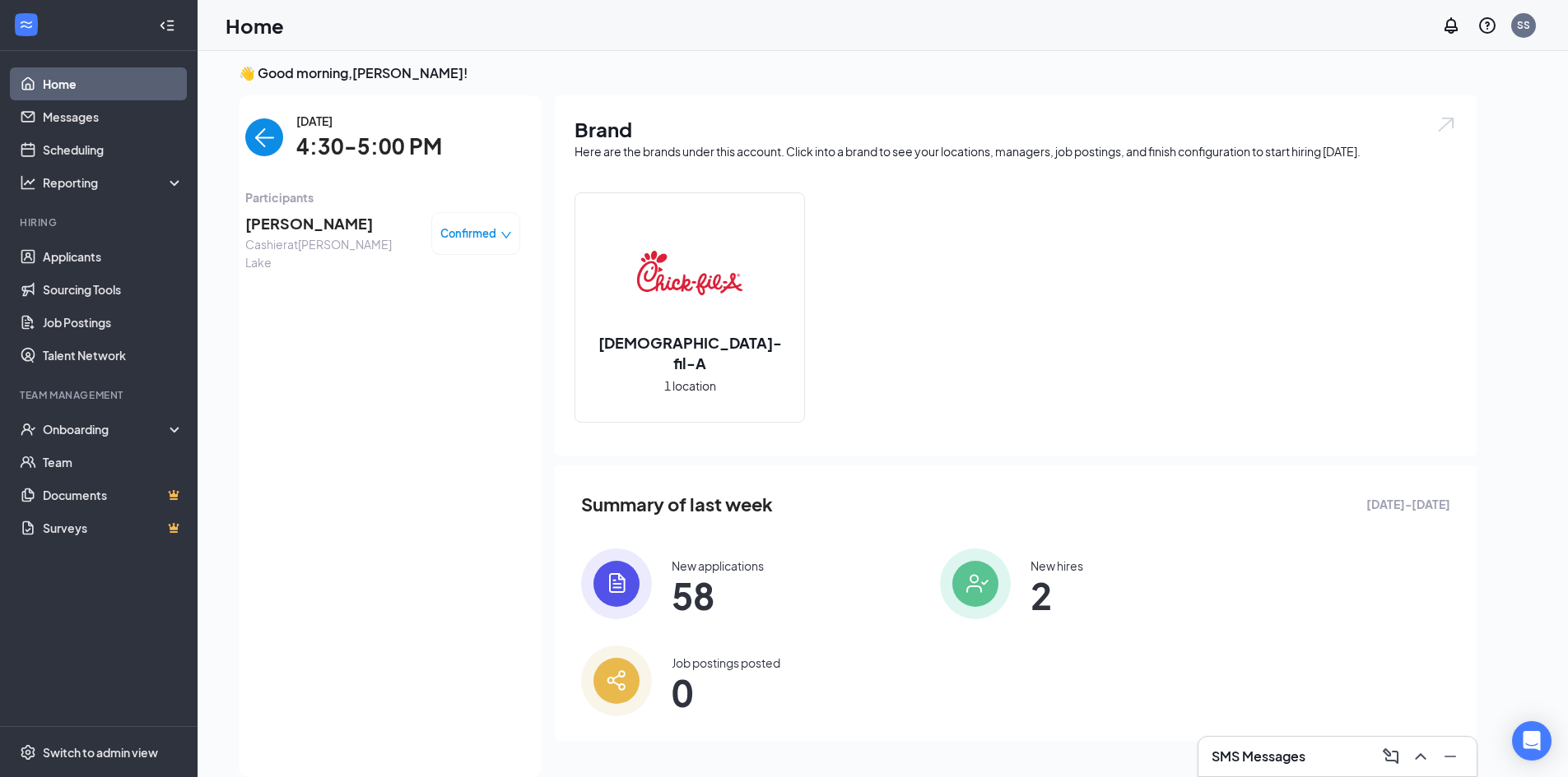
click at [265, 140] on img "back-button" at bounding box center [264, 137] width 38 height 38
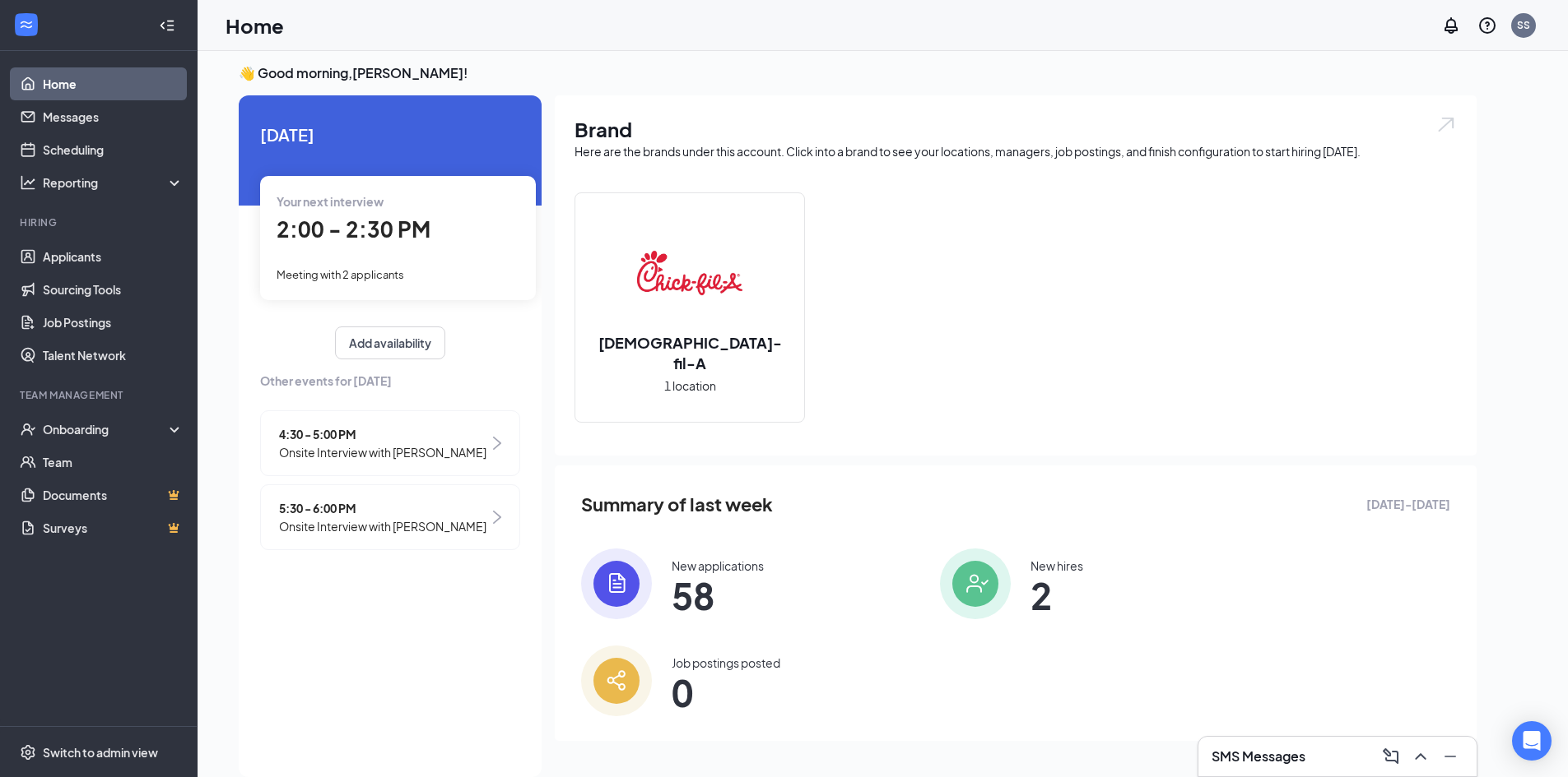
click at [428, 528] on span "Onsite Interview with [PERSON_NAME]" at bounding box center [383, 526] width 207 height 18
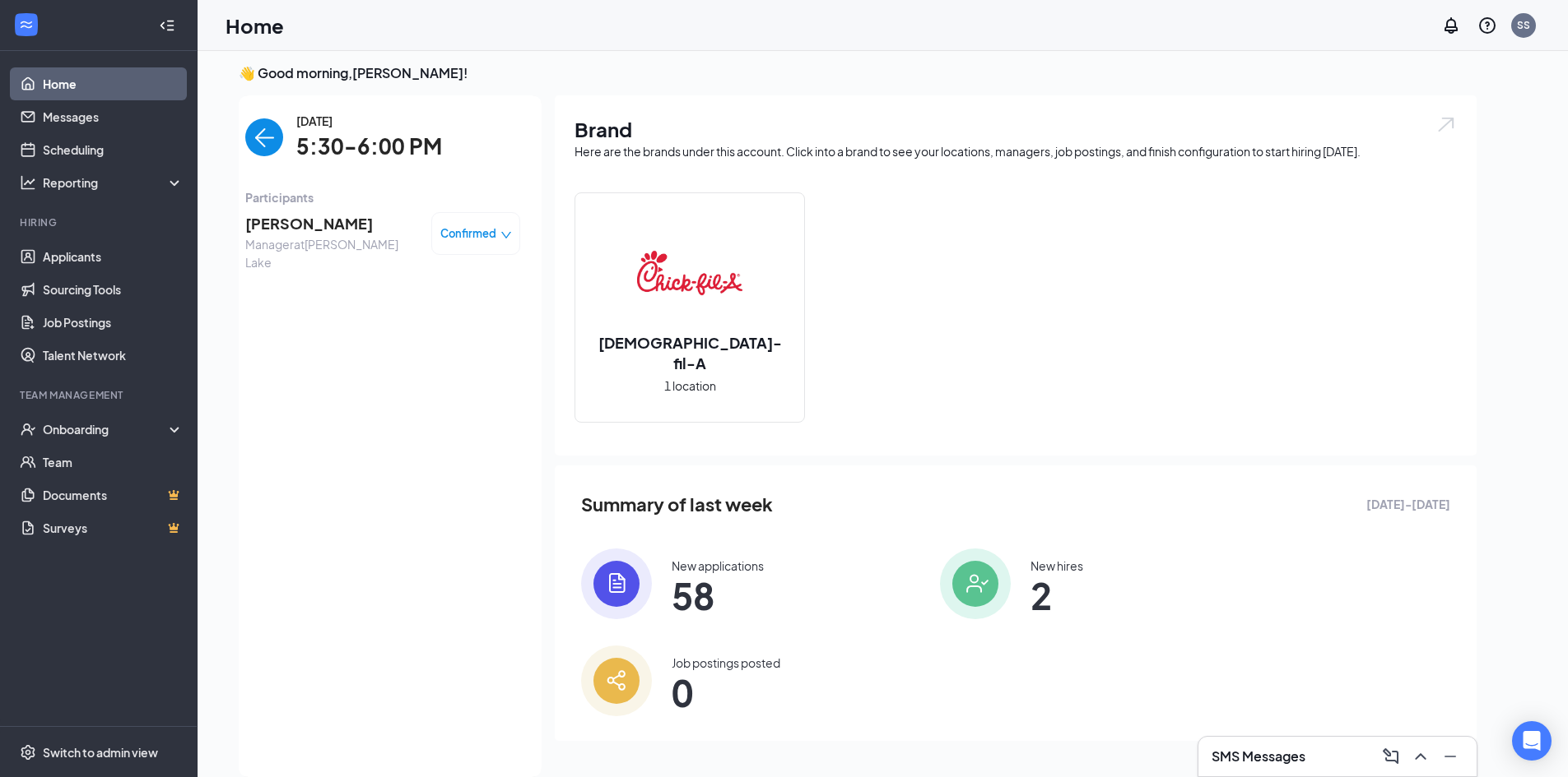
click at [326, 221] on span "[PERSON_NAME]" at bounding box center [331, 224] width 172 height 23
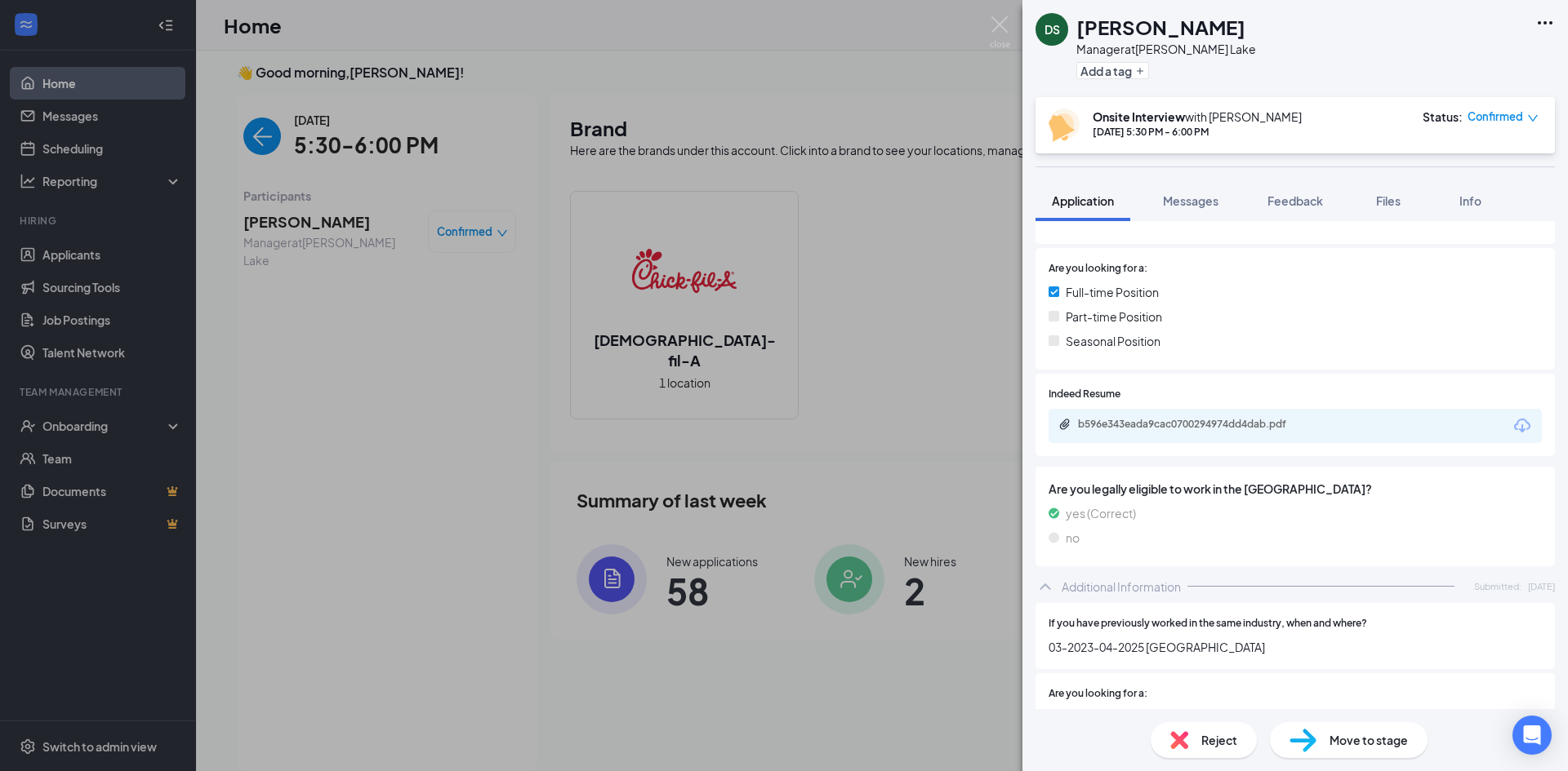
scroll to position [409, 0]
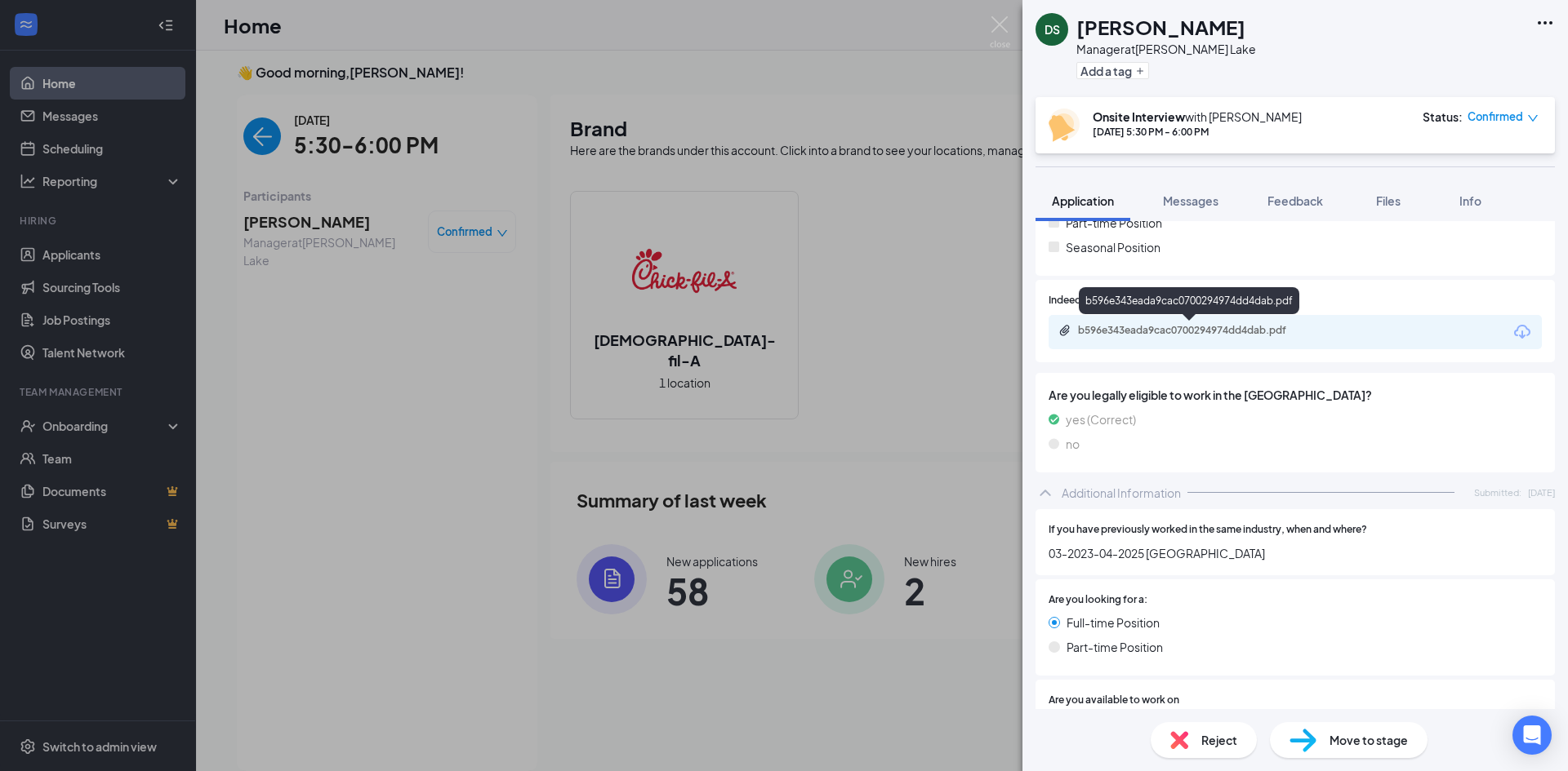
click at [1140, 331] on div "b596e343eada9cac0700294974dd4dab.pdf" at bounding box center [1193, 331] width 229 height 13
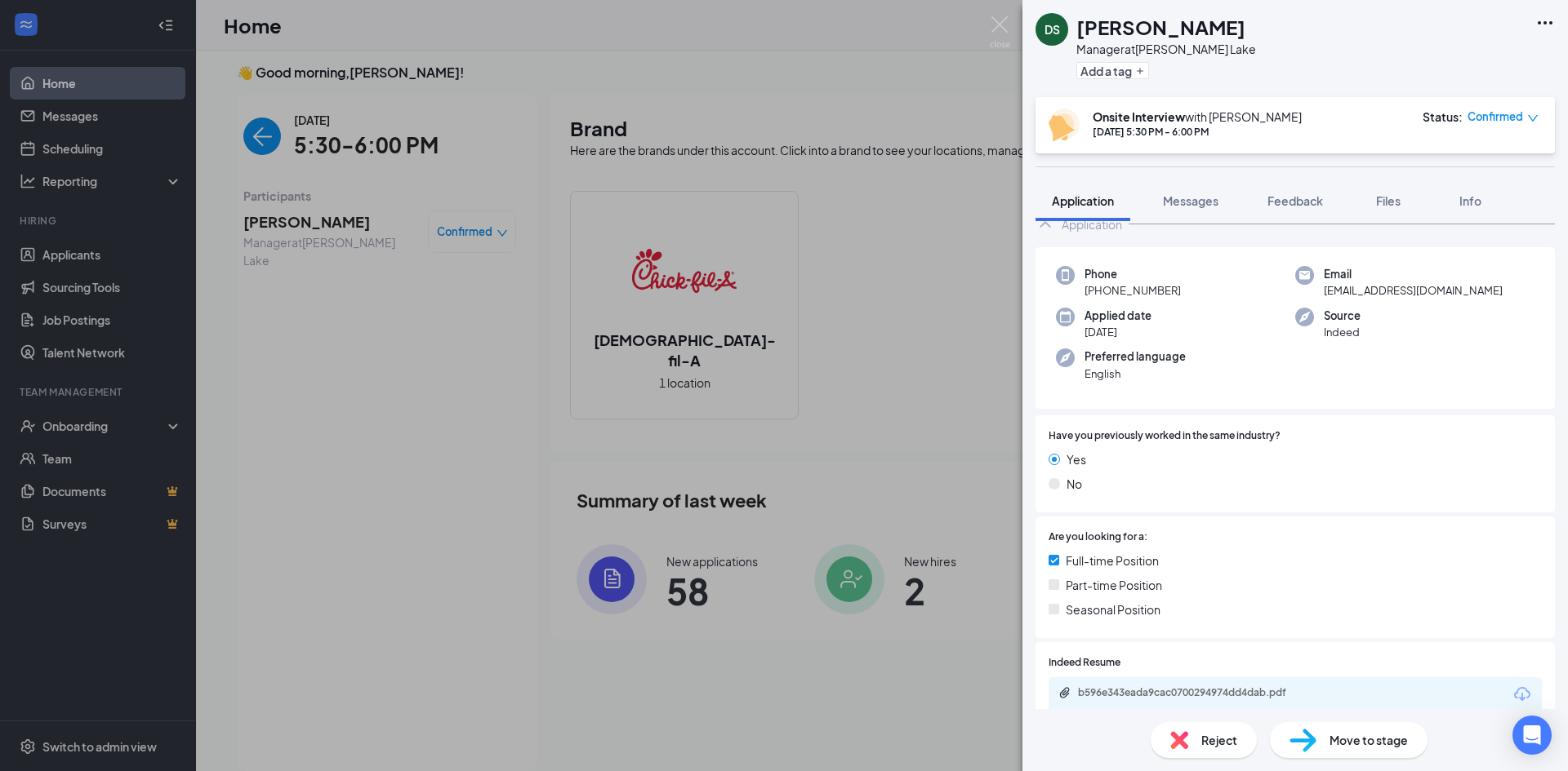
scroll to position [245, 0]
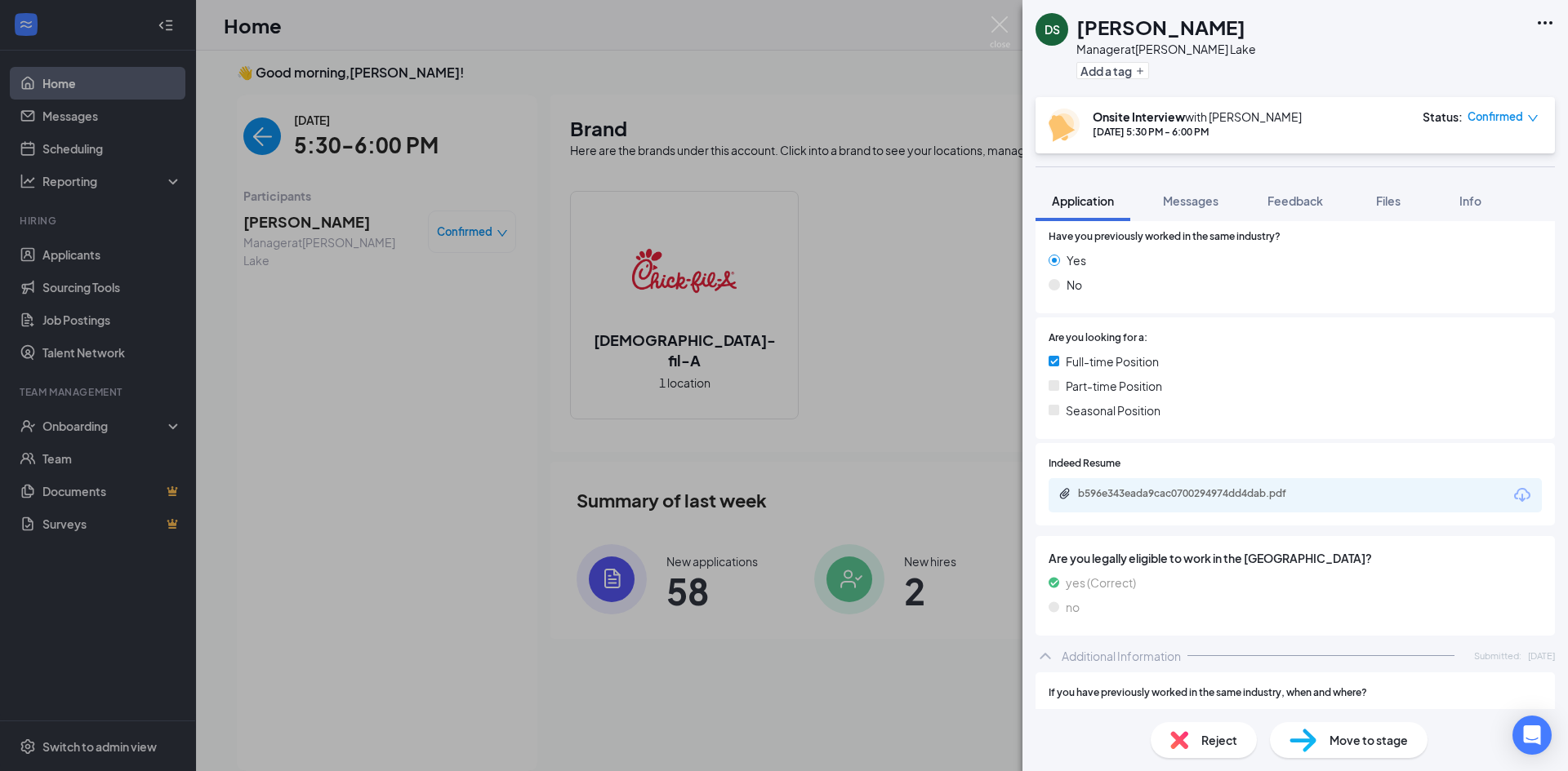
click at [1235, 502] on div "b596e343eada9cac0700294974dd4dab.pdf" at bounding box center [1191, 495] width 265 height 15
click at [999, 19] on img at bounding box center [999, 32] width 20 height 32
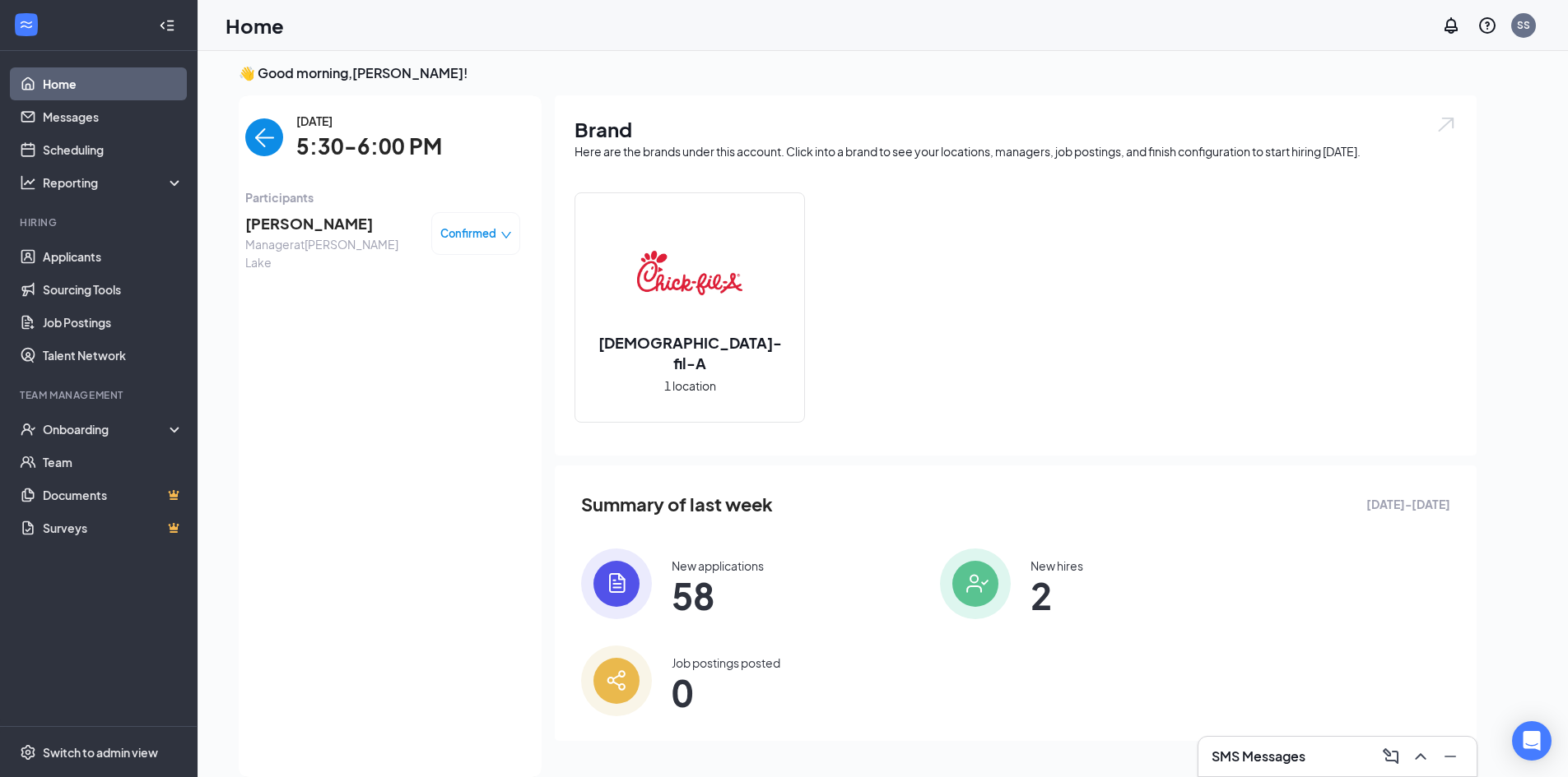
click at [259, 141] on img "back-button" at bounding box center [264, 137] width 38 height 38
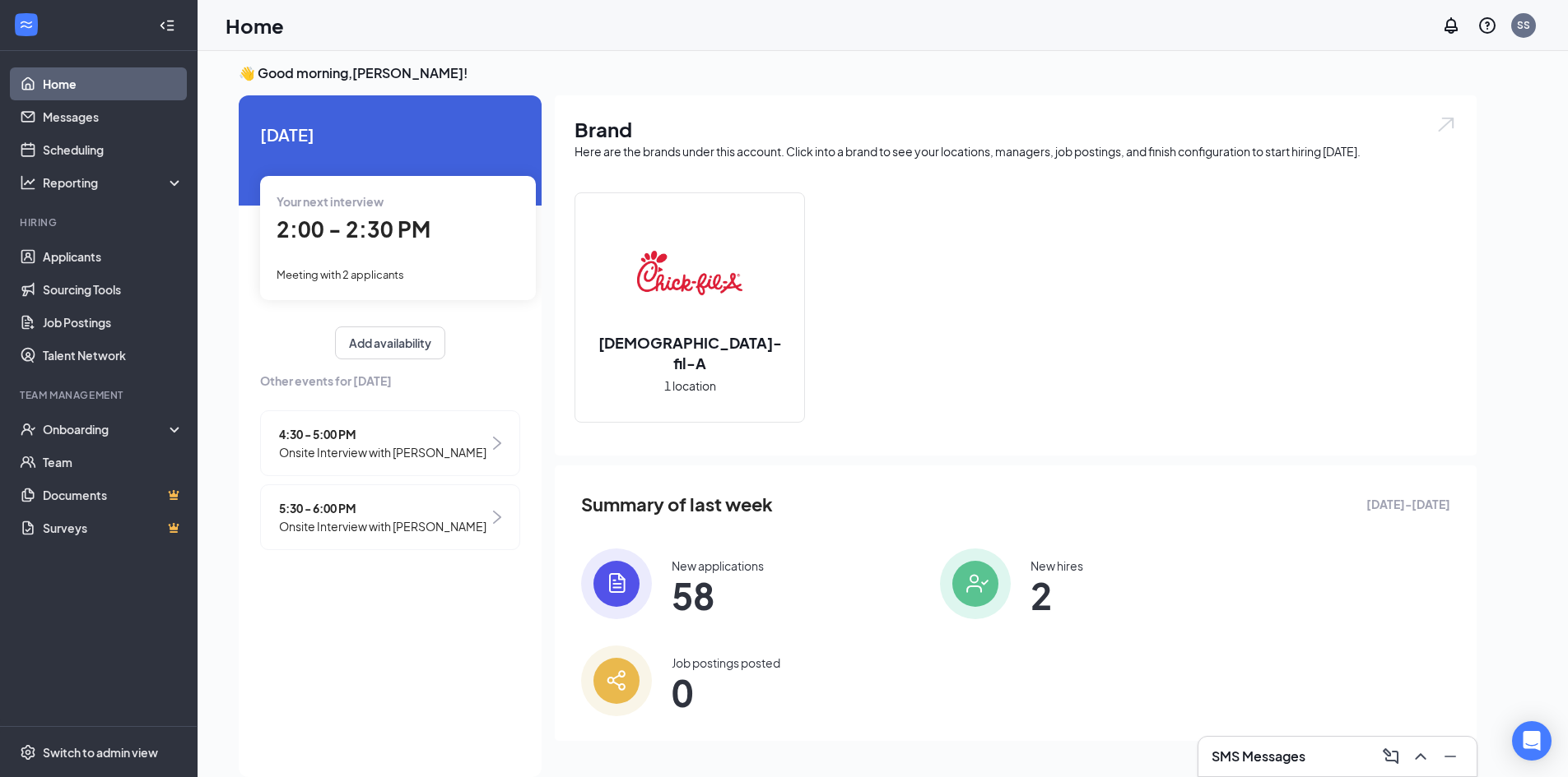
click at [385, 267] on div "Meeting with 2 applicants" at bounding box center [397, 273] width 243 height 18
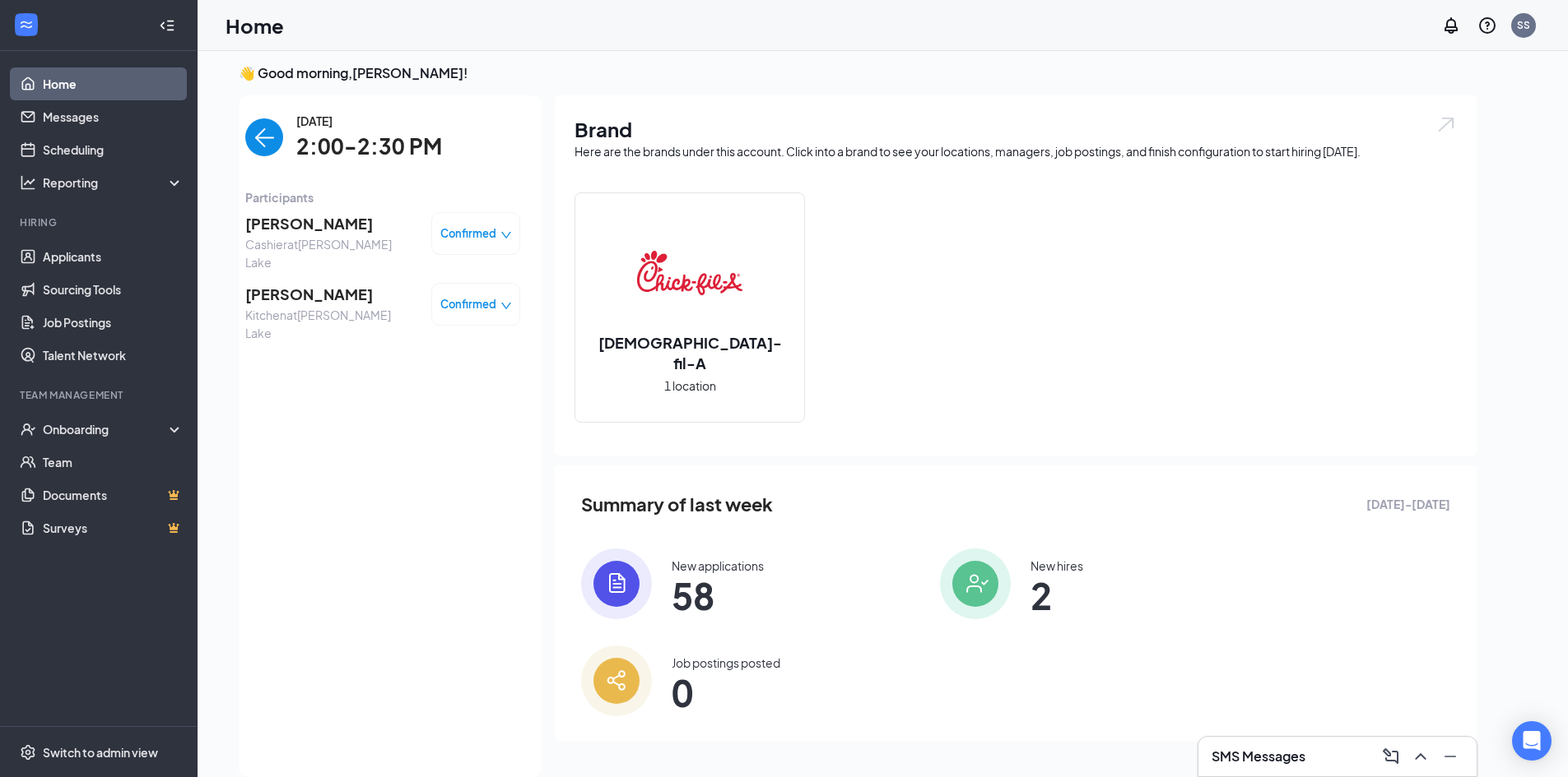
click at [297, 283] on span "[PERSON_NAME]" at bounding box center [331, 295] width 172 height 23
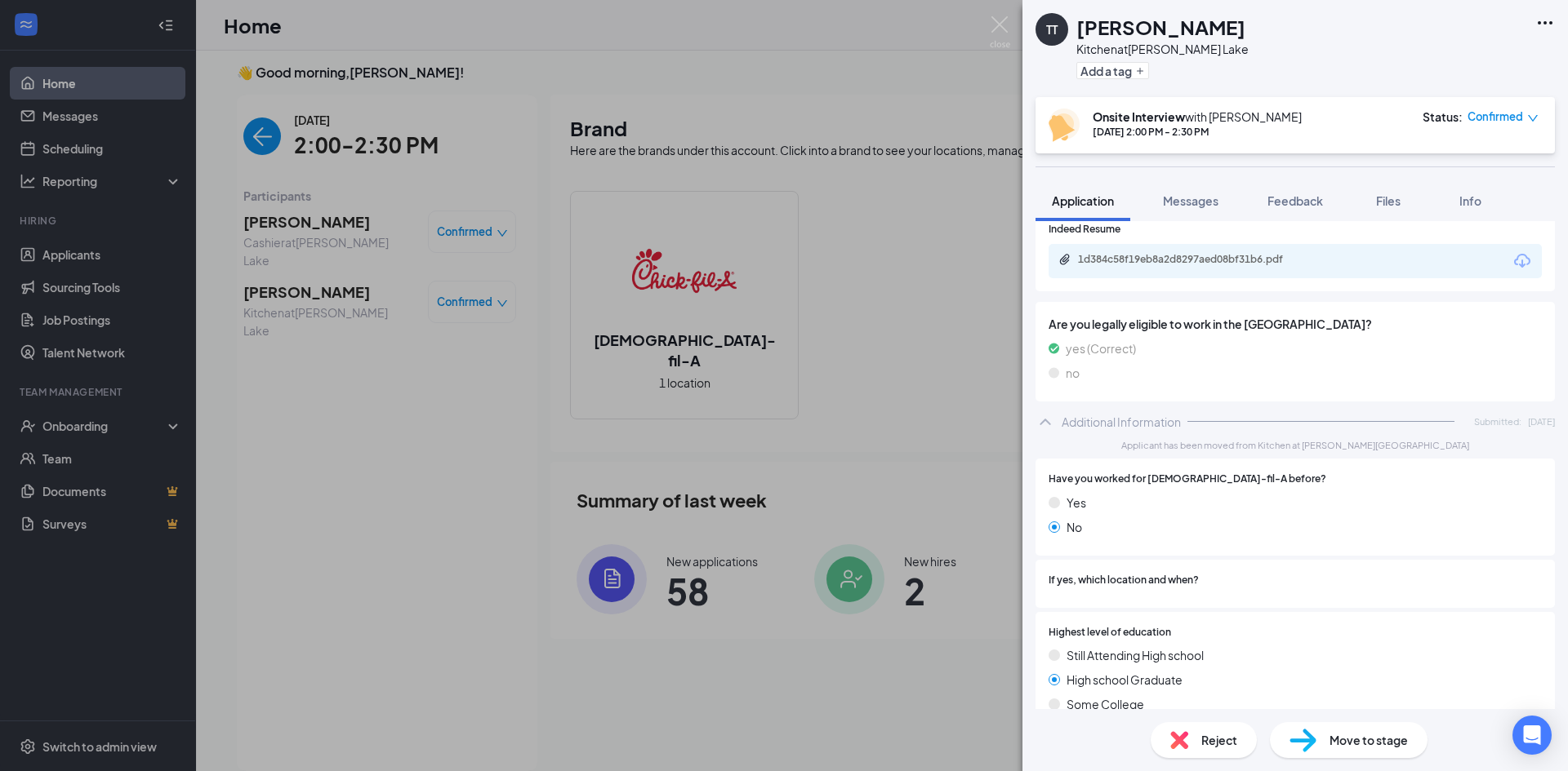
scroll to position [467, 0]
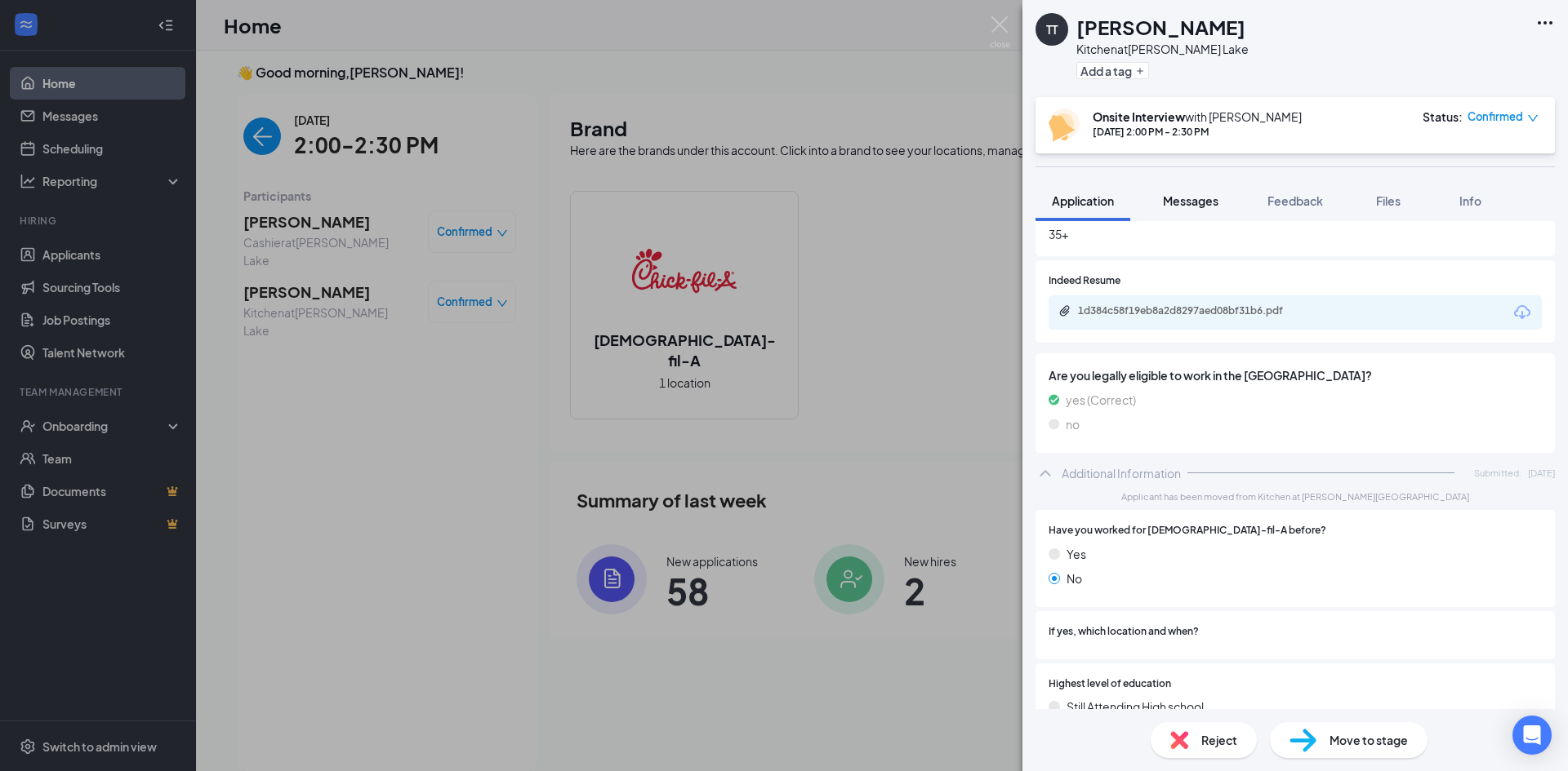
click at [1198, 196] on span "Messages" at bounding box center [1191, 200] width 56 height 14
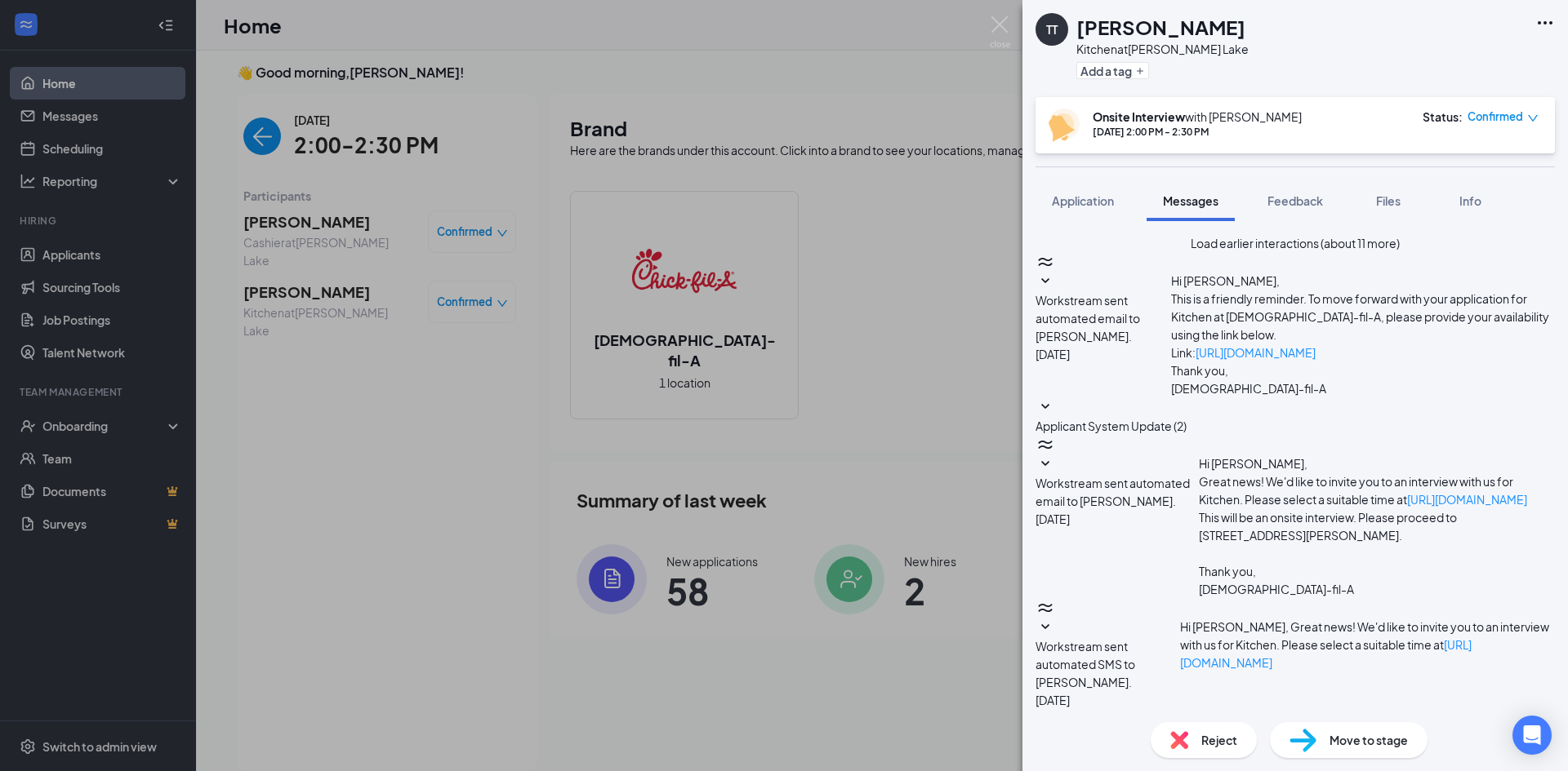
type textarea "Thanks for your interest in employment. Your application does not show any avai…"
checkbox input "true"
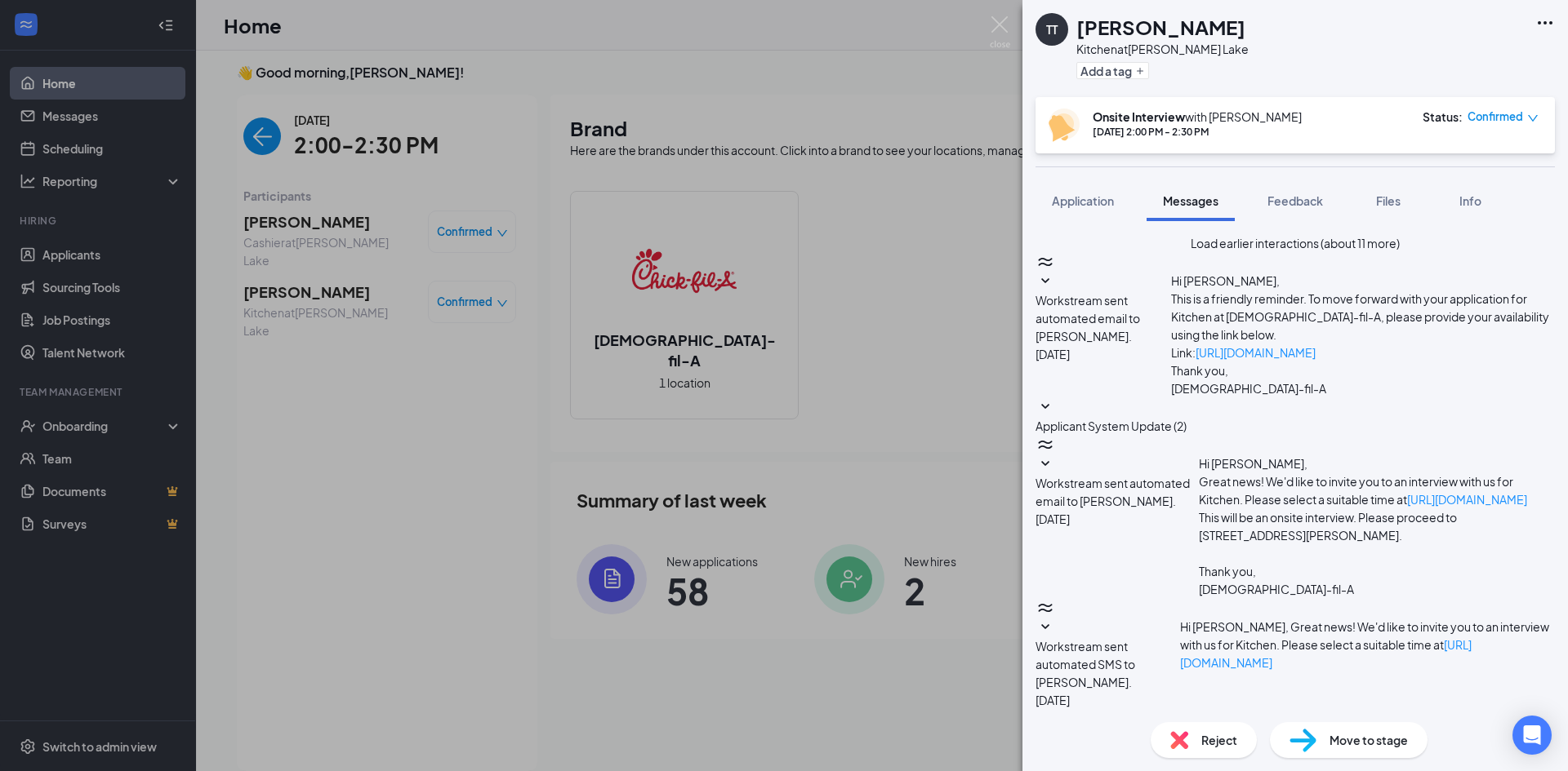
click at [1005, 25] on img at bounding box center [999, 32] width 20 height 32
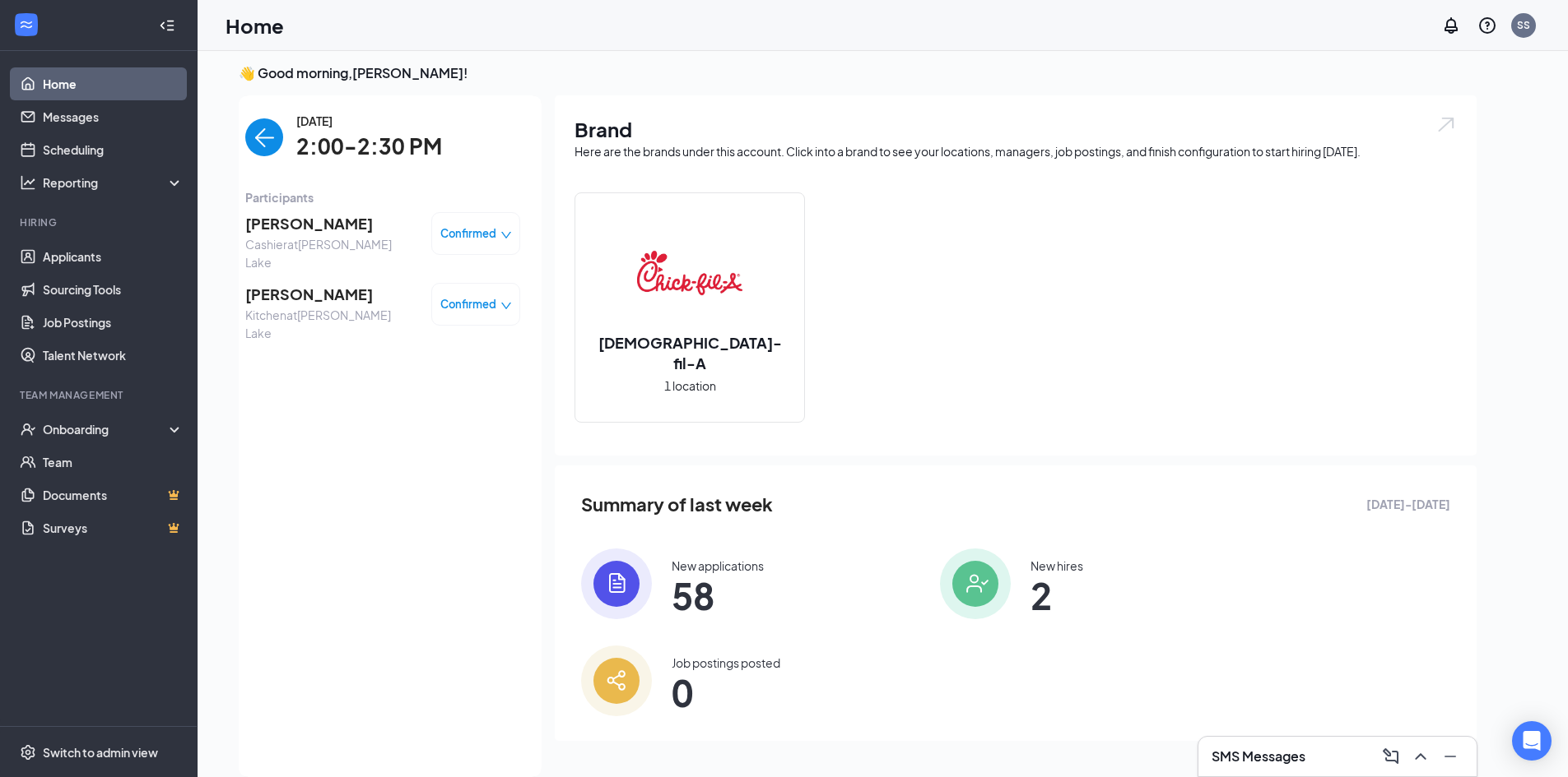
click at [340, 221] on span "[PERSON_NAME]" at bounding box center [331, 224] width 172 height 23
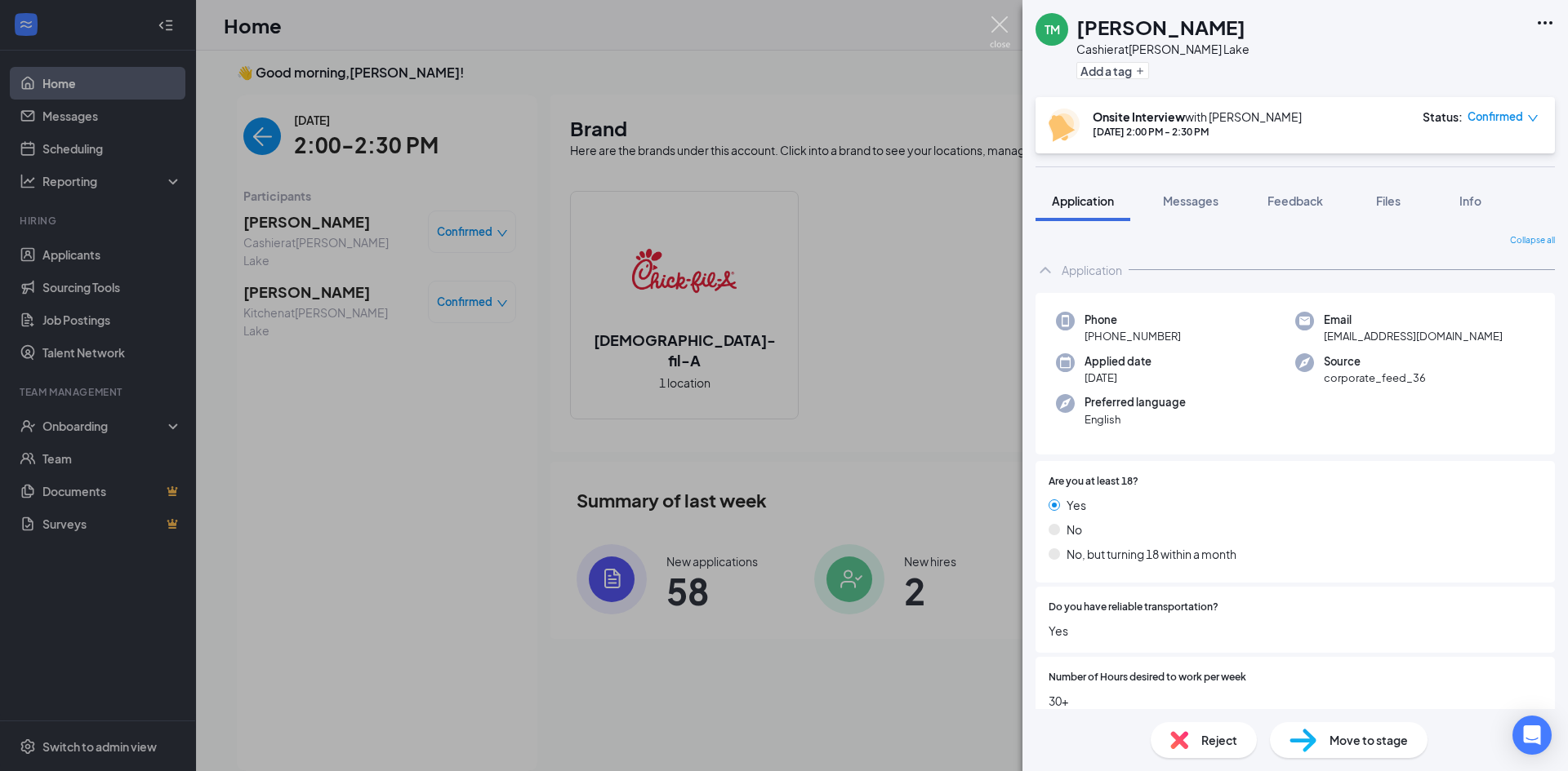
click at [996, 19] on img at bounding box center [999, 32] width 20 height 32
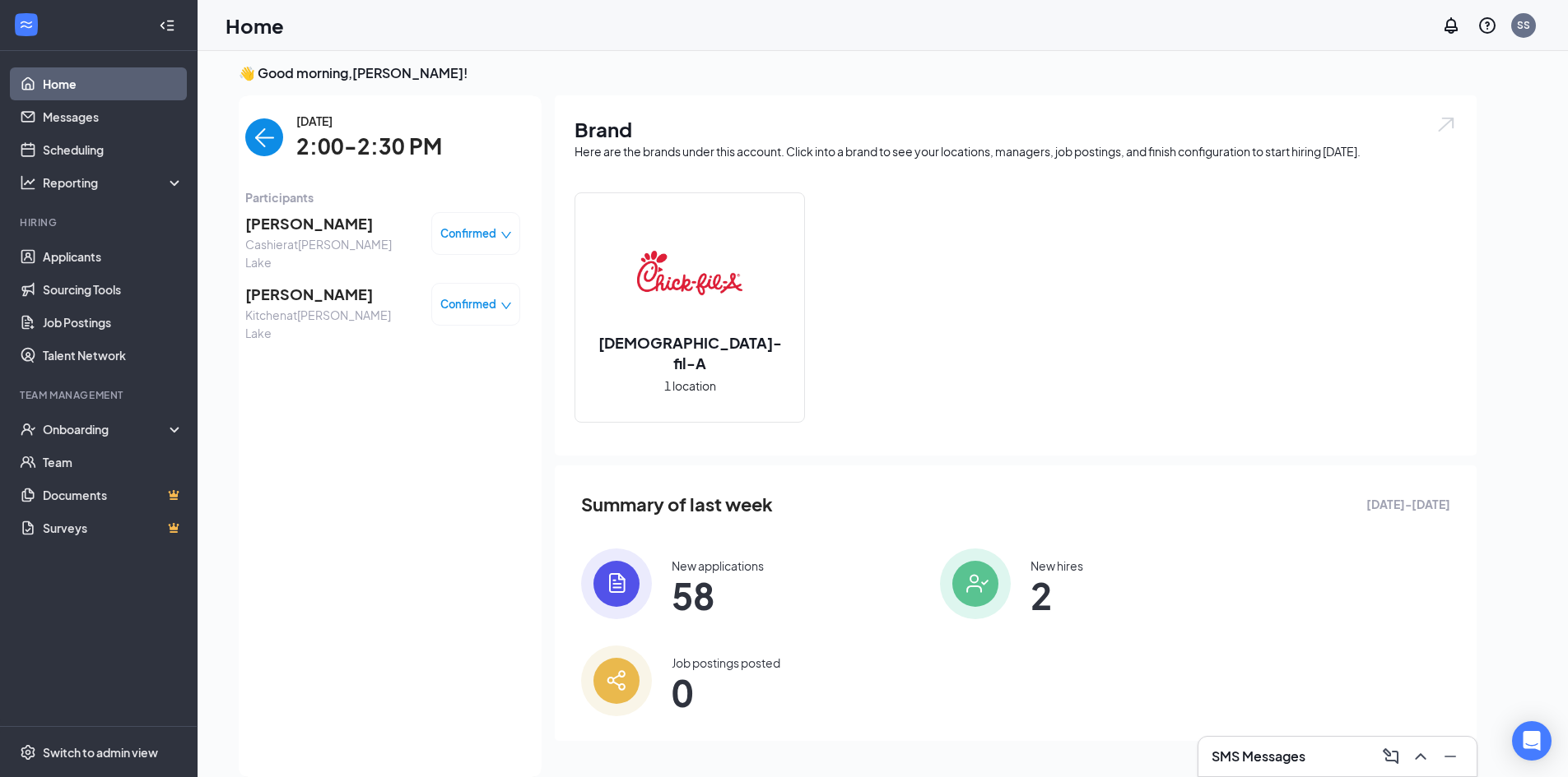
click at [267, 139] on img "back-button" at bounding box center [264, 137] width 38 height 38
